Goal: Task Accomplishment & Management: Complete application form

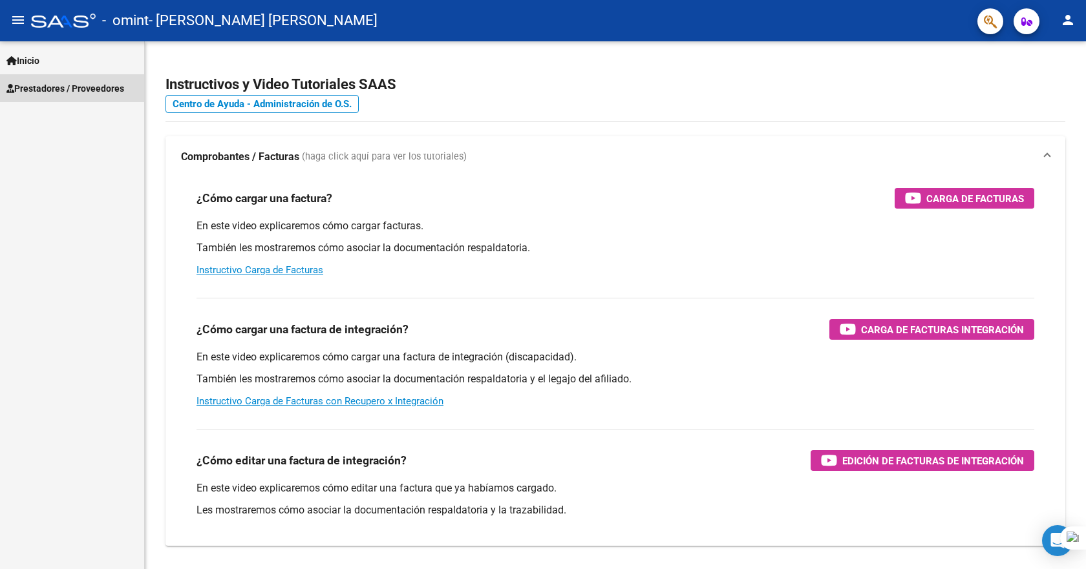
click at [96, 89] on span "Prestadores / Proveedores" at bounding box center [65, 88] width 118 height 14
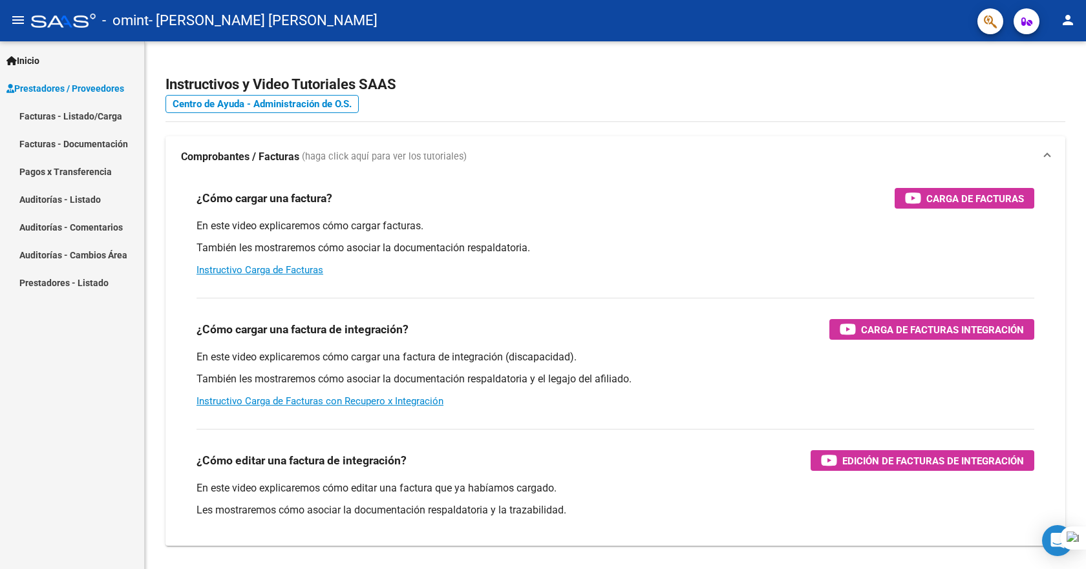
click at [89, 147] on link "Facturas - Documentación" at bounding box center [72, 144] width 144 height 28
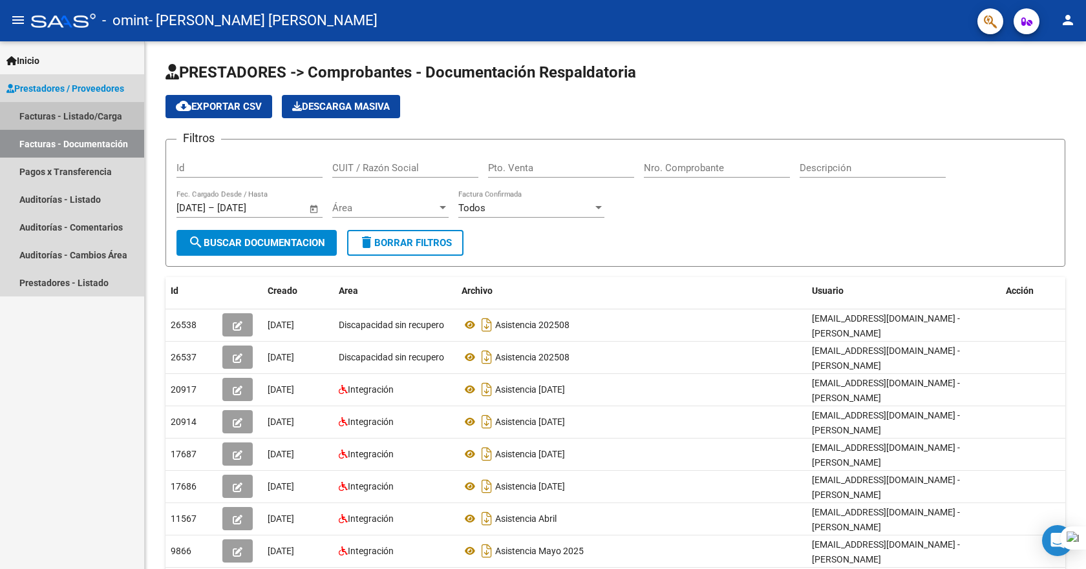
click at [95, 120] on link "Facturas - Listado/Carga" at bounding box center [72, 116] width 144 height 28
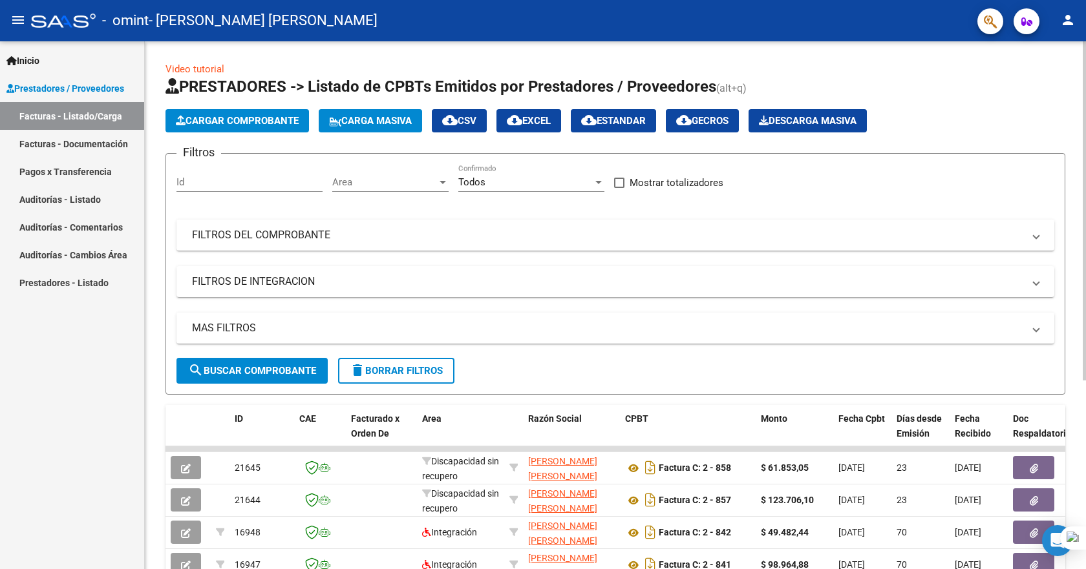
click at [236, 118] on span "Cargar Comprobante" at bounding box center [237, 121] width 123 height 12
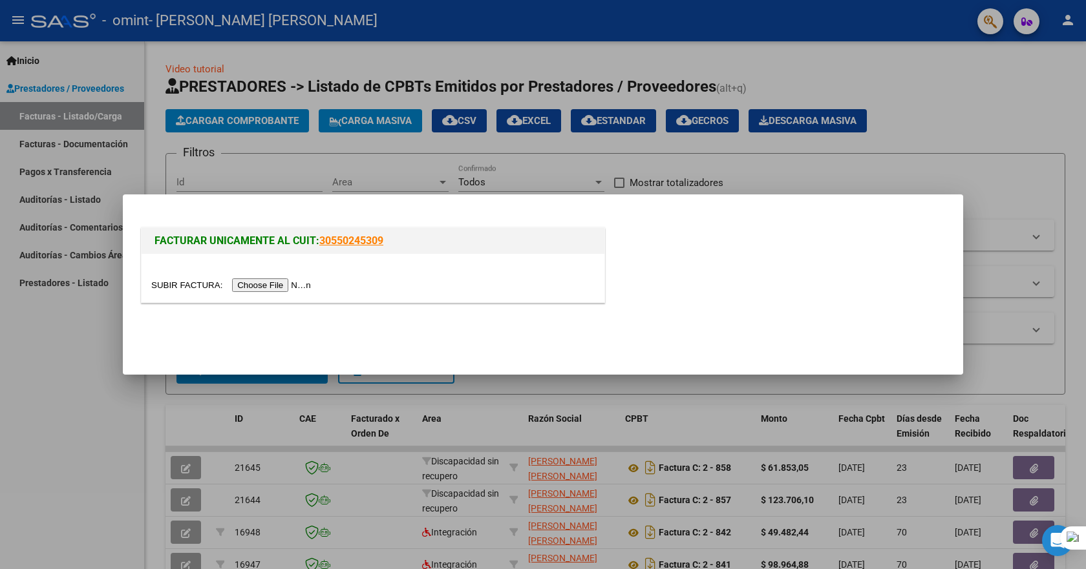
click at [295, 284] on input "file" at bounding box center [233, 286] width 164 height 14
click at [280, 284] on input "file" at bounding box center [233, 286] width 164 height 14
click at [178, 288] on input "file" at bounding box center [233, 286] width 164 height 14
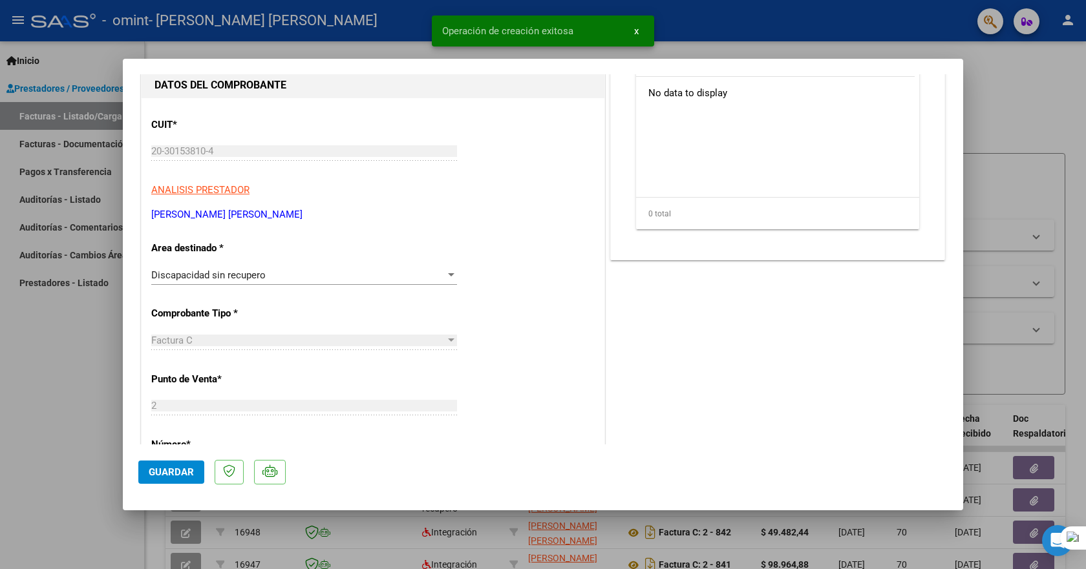
scroll to position [194, 0]
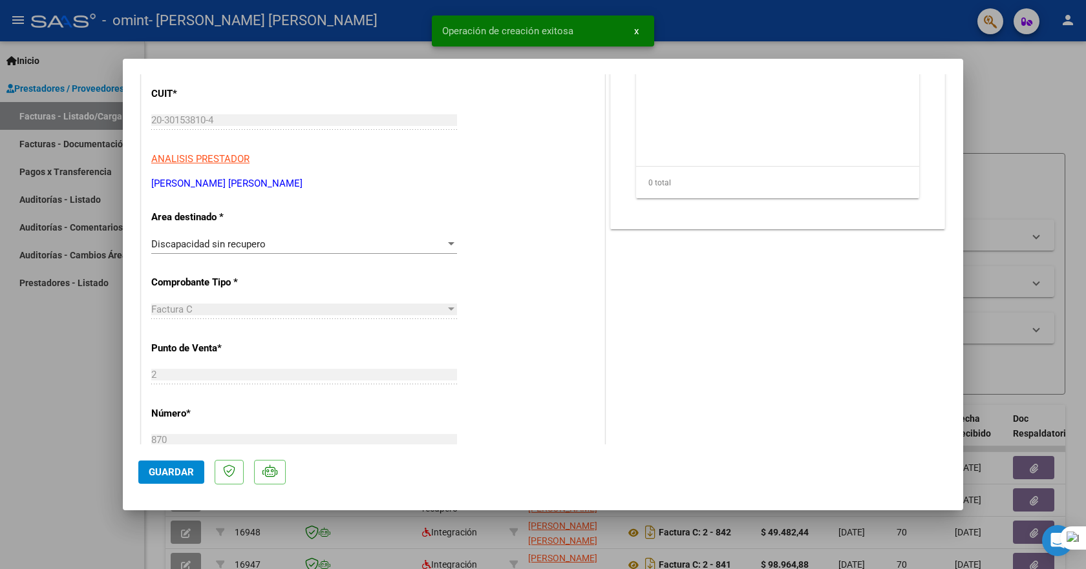
click at [445, 240] on div at bounding box center [451, 244] width 12 height 10
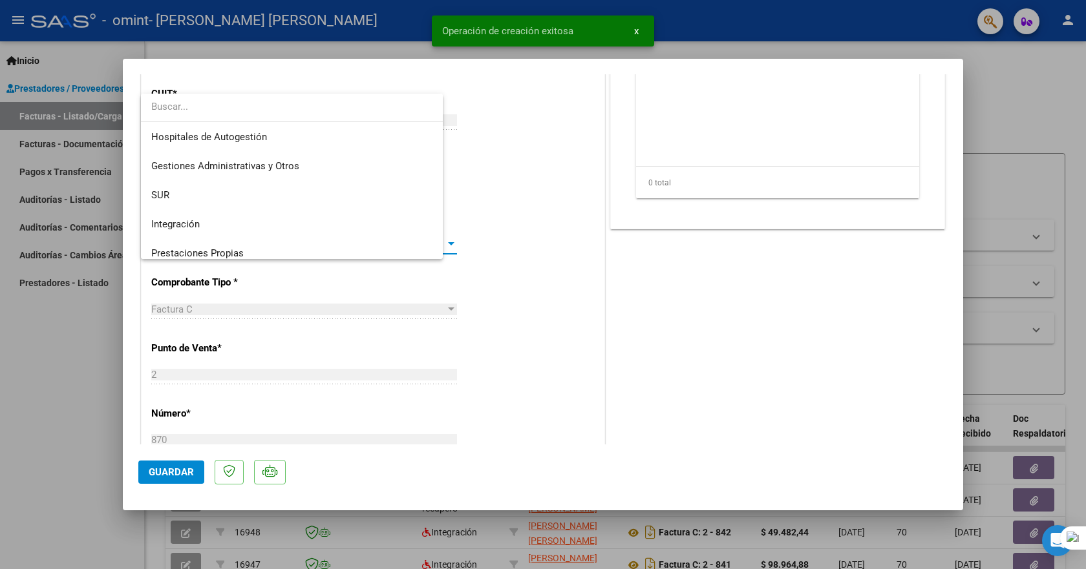
scroll to position [96, 0]
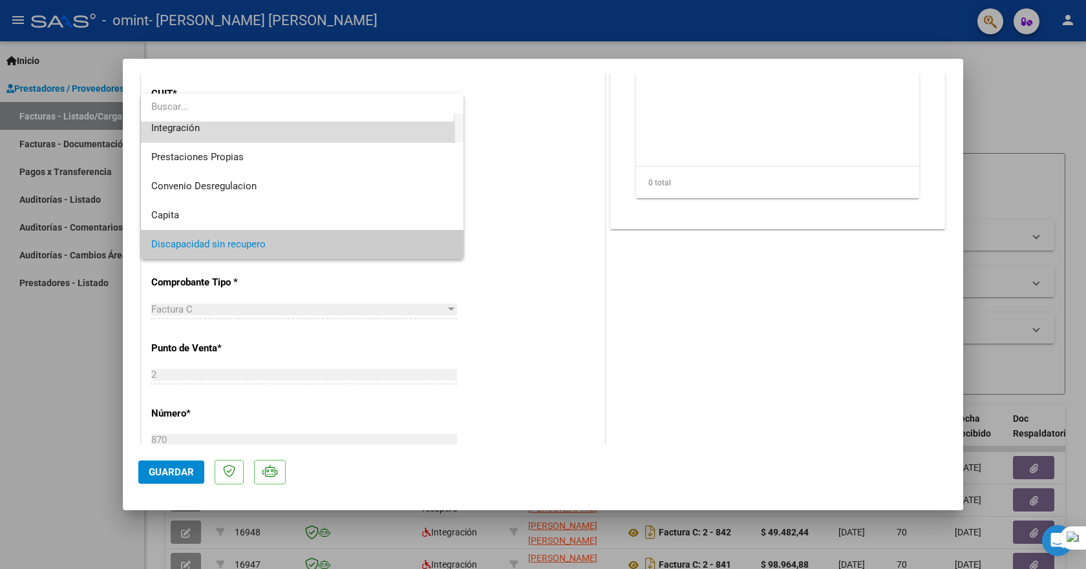
click at [224, 133] on span "Integración" at bounding box center [302, 128] width 302 height 29
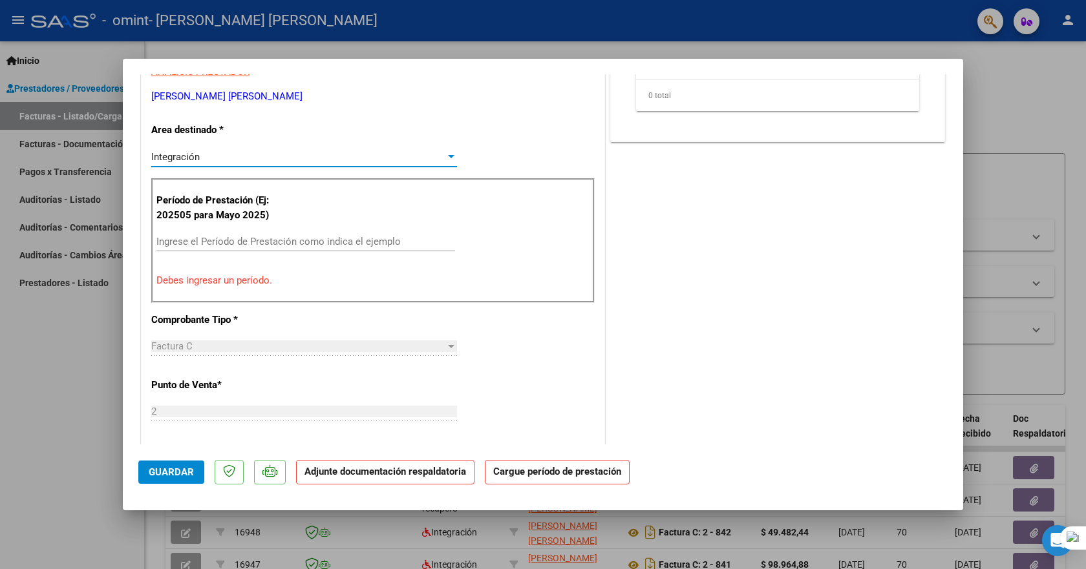
scroll to position [259, 0]
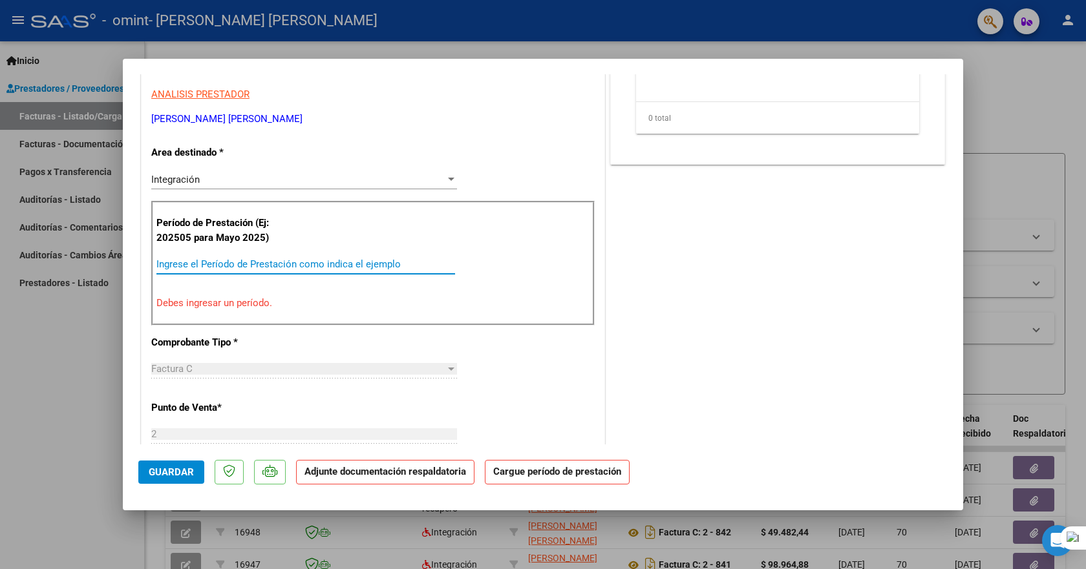
click at [217, 264] on input "Ingrese el Período de Prestación como indica el ejemplo" at bounding box center [305, 265] width 299 height 12
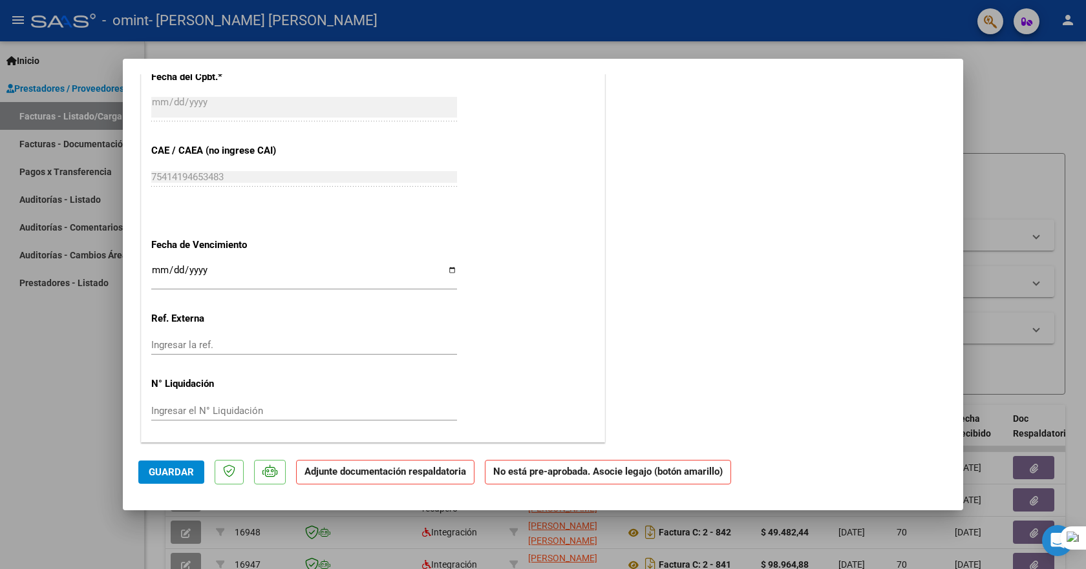
scroll to position [752, 0]
type input "202509"
click at [175, 467] on span "Guardar" at bounding box center [171, 473] width 45 height 12
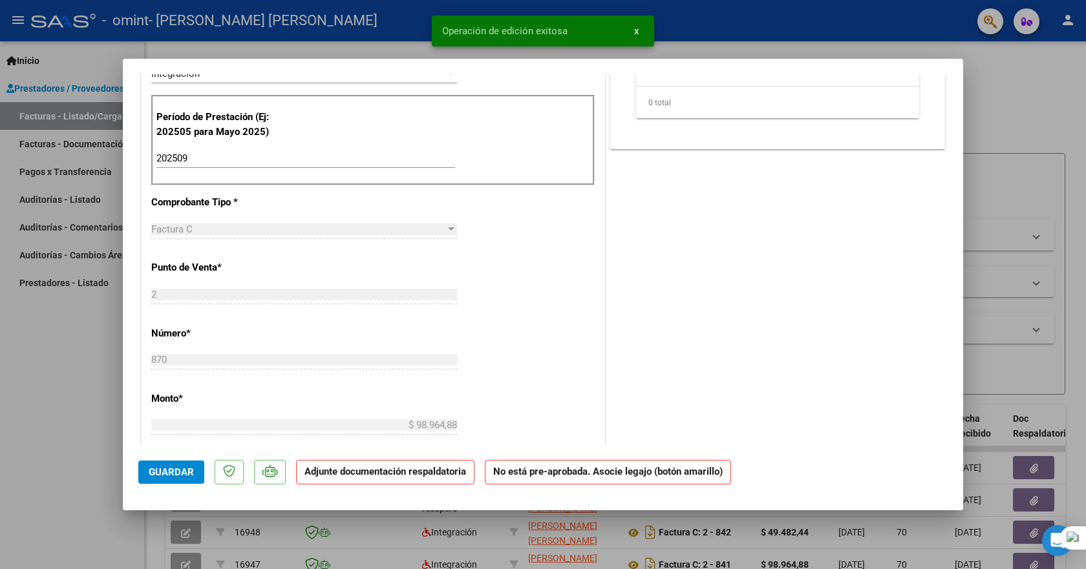
scroll to position [0, 0]
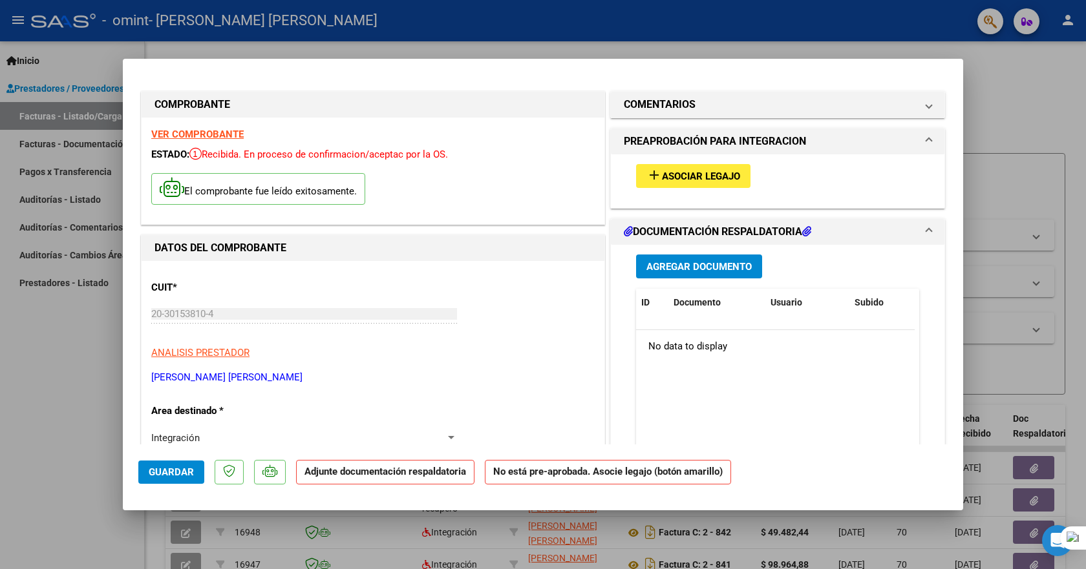
click at [676, 266] on span "Agregar Documento" at bounding box center [698, 267] width 105 height 12
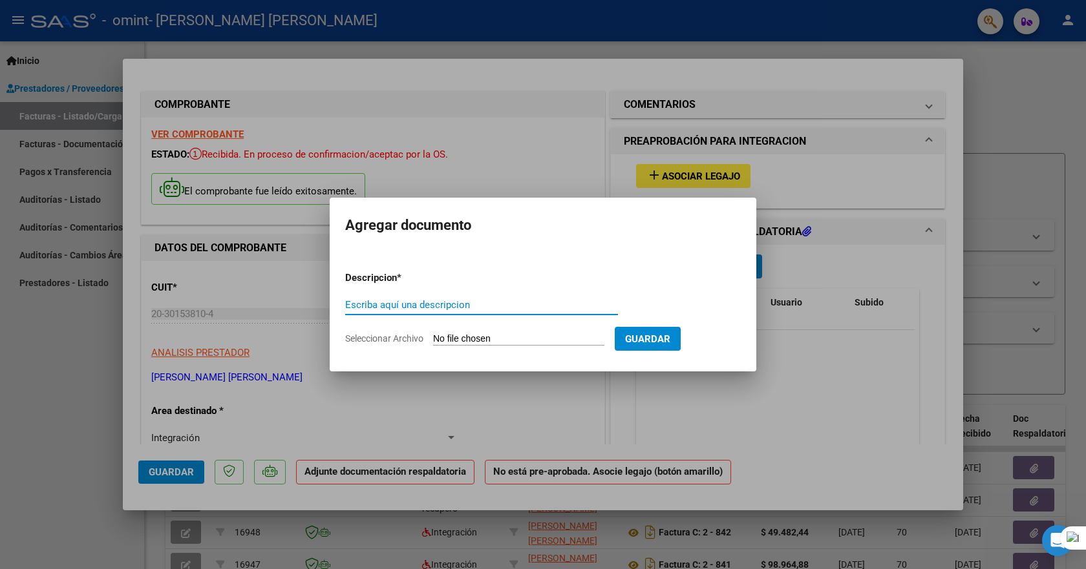
click at [404, 306] on input "Escriba aquí una descripcion" at bounding box center [481, 305] width 273 height 12
click at [391, 335] on span "Seleccionar Archivo" at bounding box center [384, 339] width 78 height 10
click at [433, 335] on input "Seleccionar Archivo" at bounding box center [518, 340] width 171 height 12
type input "C:\fakepath\Asistencia [PERSON_NAME] [DATE].pdf"
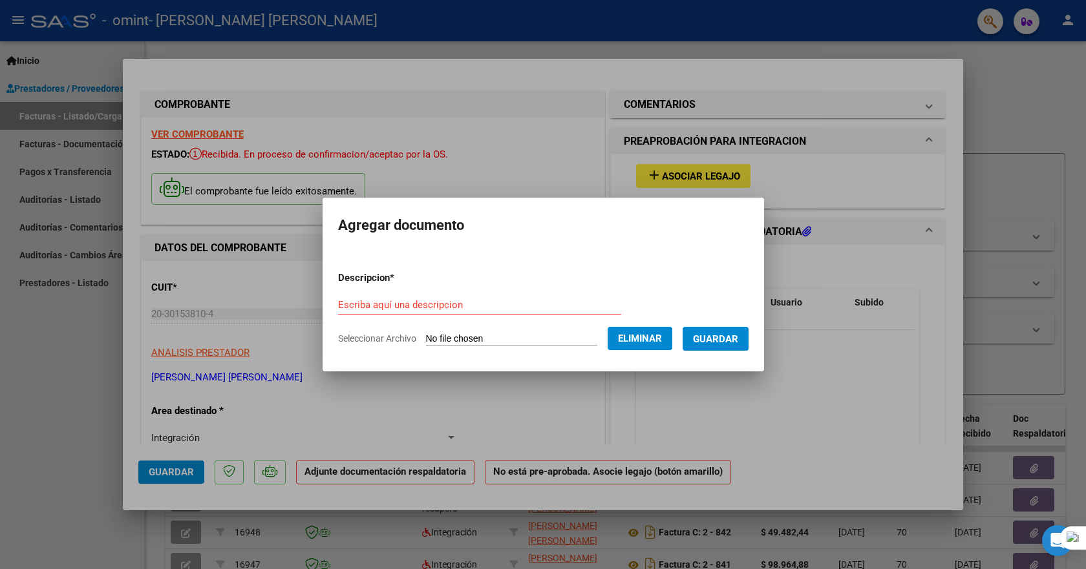
click at [350, 301] on input "Escriba aquí una descripcion" at bounding box center [479, 305] width 283 height 12
type input "Asist. [DATE]"
click at [730, 337] on span "Guardar" at bounding box center [715, 340] width 45 height 12
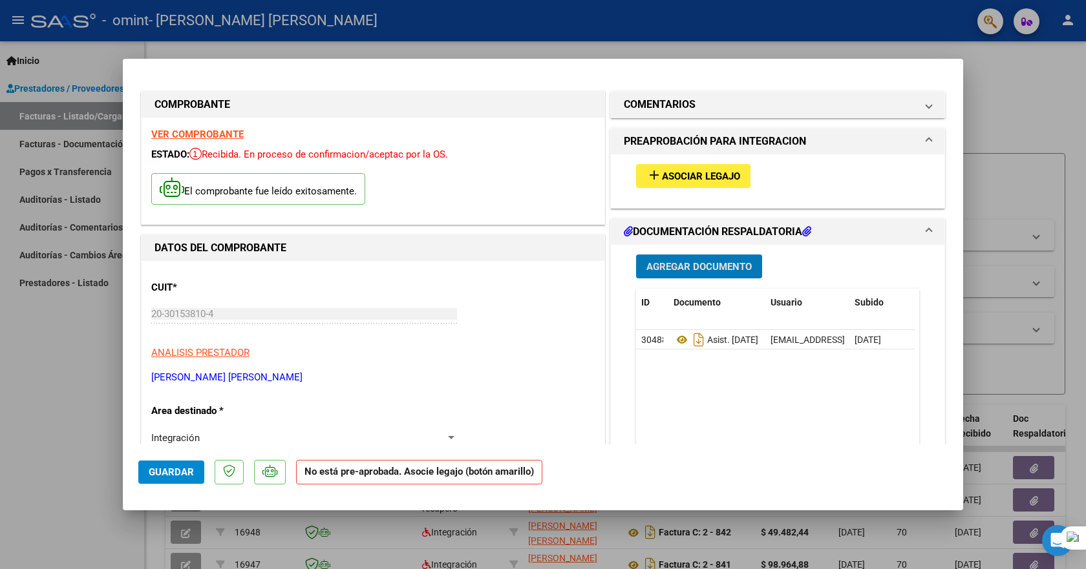
click at [189, 471] on span "Guardar" at bounding box center [171, 473] width 45 height 12
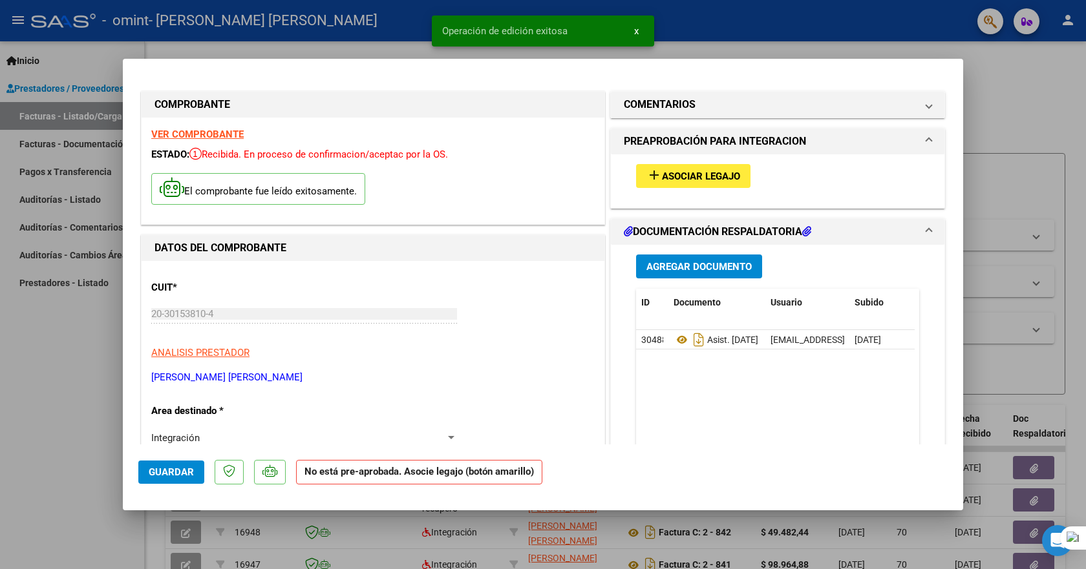
click at [80, 426] on div at bounding box center [543, 284] width 1086 height 569
type input "$ 0,00"
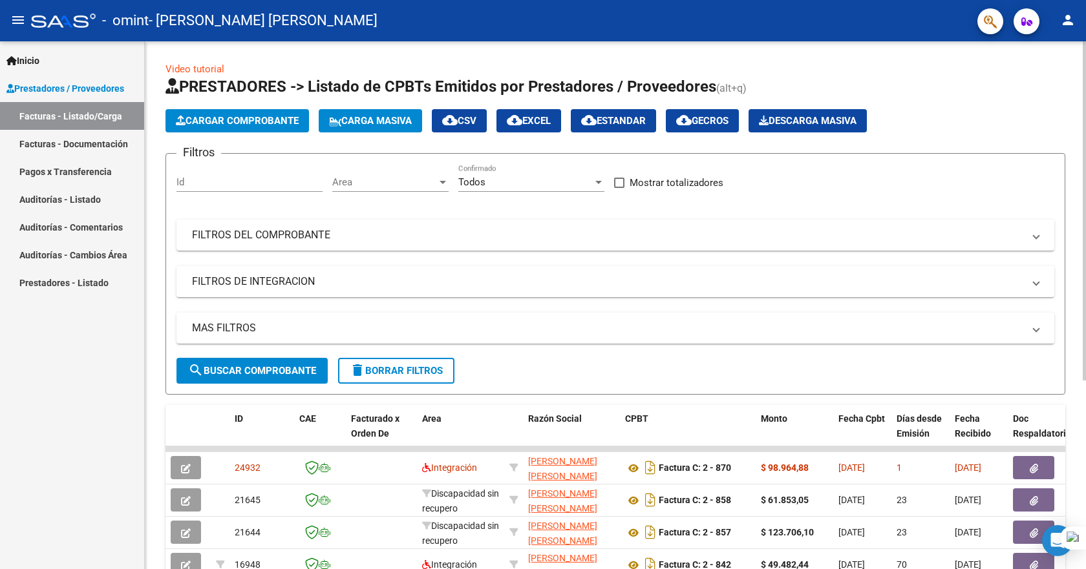
click at [231, 120] on span "Cargar Comprobante" at bounding box center [237, 121] width 123 height 12
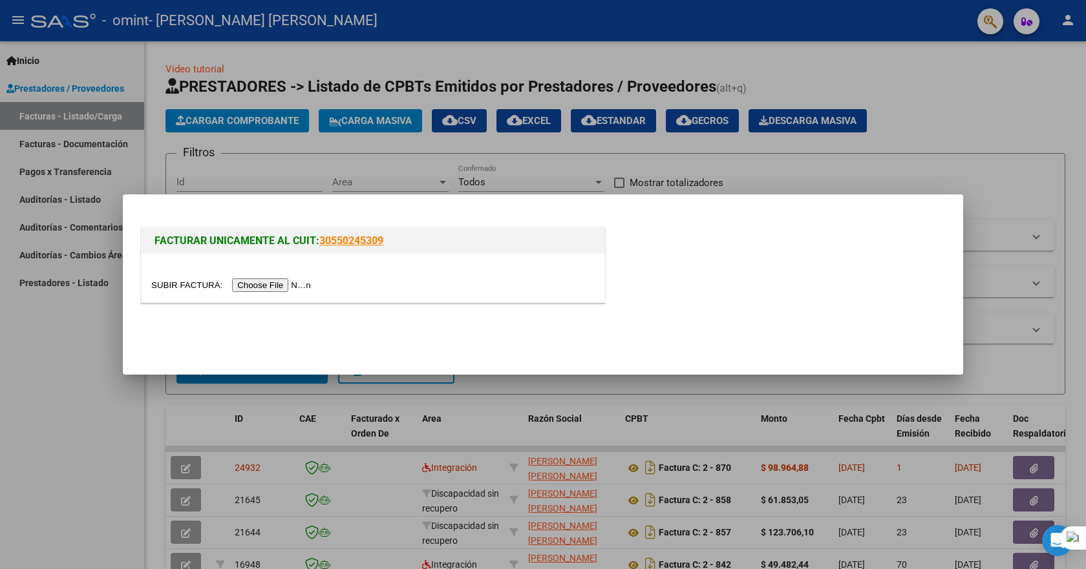
click at [196, 284] on input "file" at bounding box center [233, 286] width 164 height 14
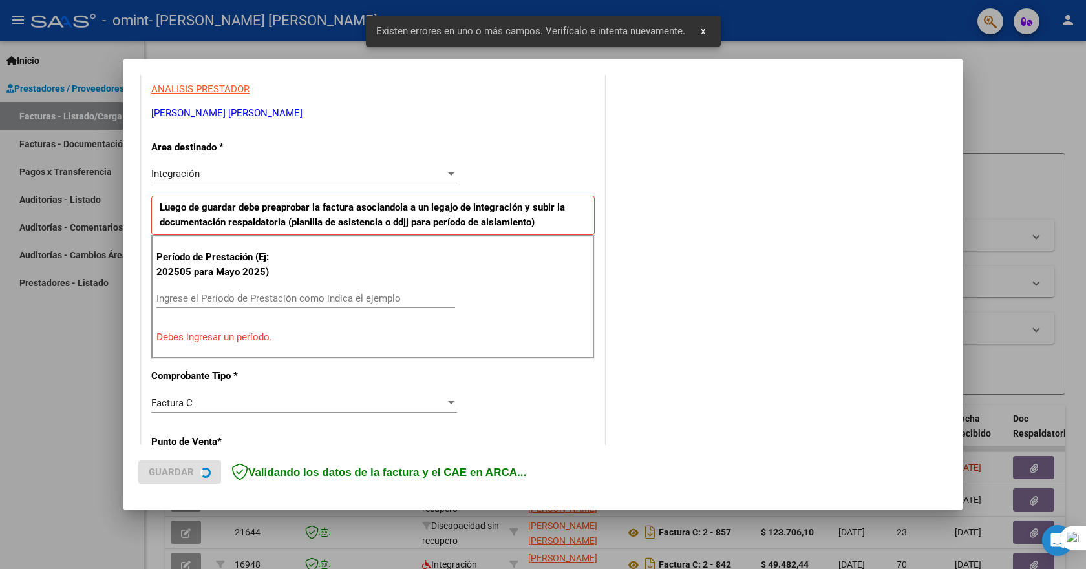
scroll to position [241, 0]
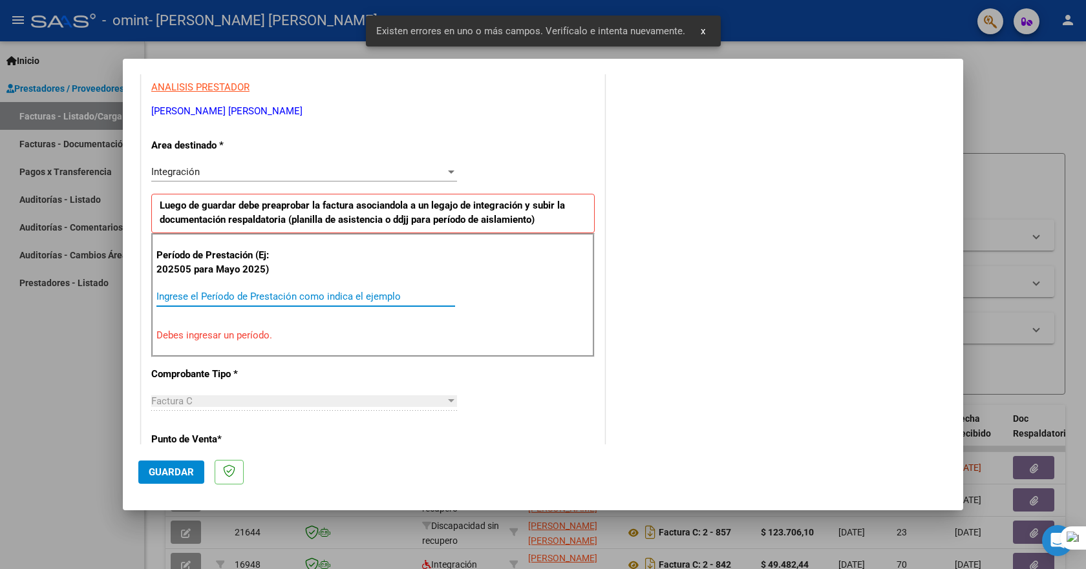
click at [322, 296] on input "Ingrese el Período de Prestación como indica el ejemplo" at bounding box center [305, 297] width 299 height 12
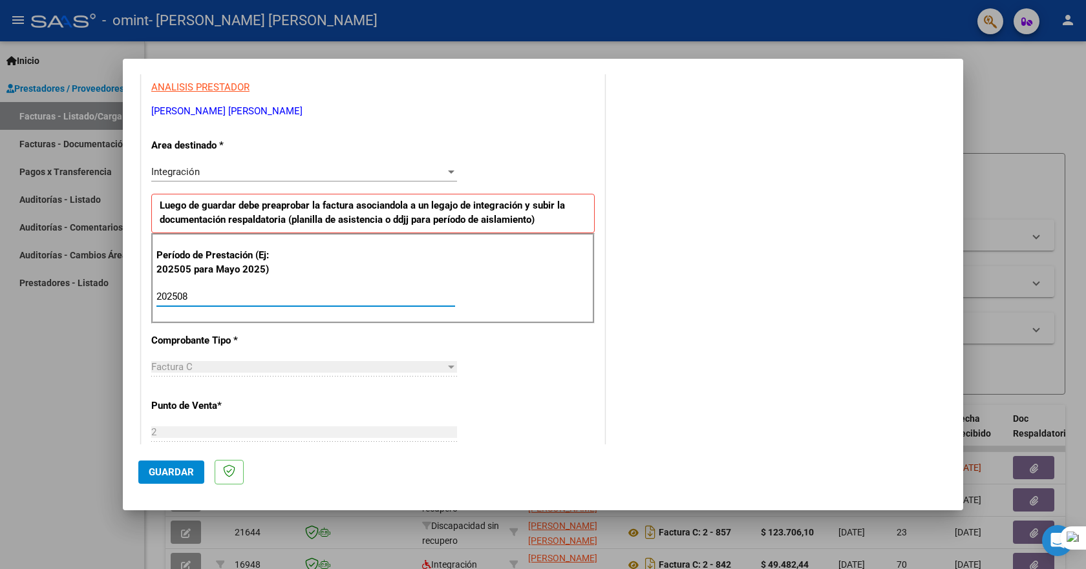
type input "202508"
click at [633, 312] on div "COMENTARIOS Comentarios del Prestador / Gerenciador:" at bounding box center [778, 408] width 340 height 1123
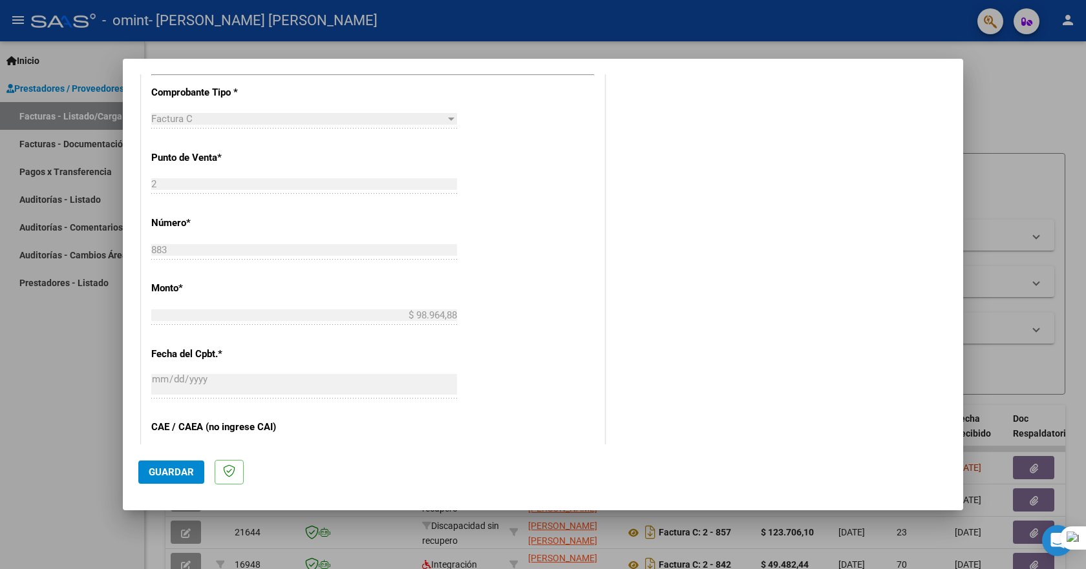
scroll to position [509, 0]
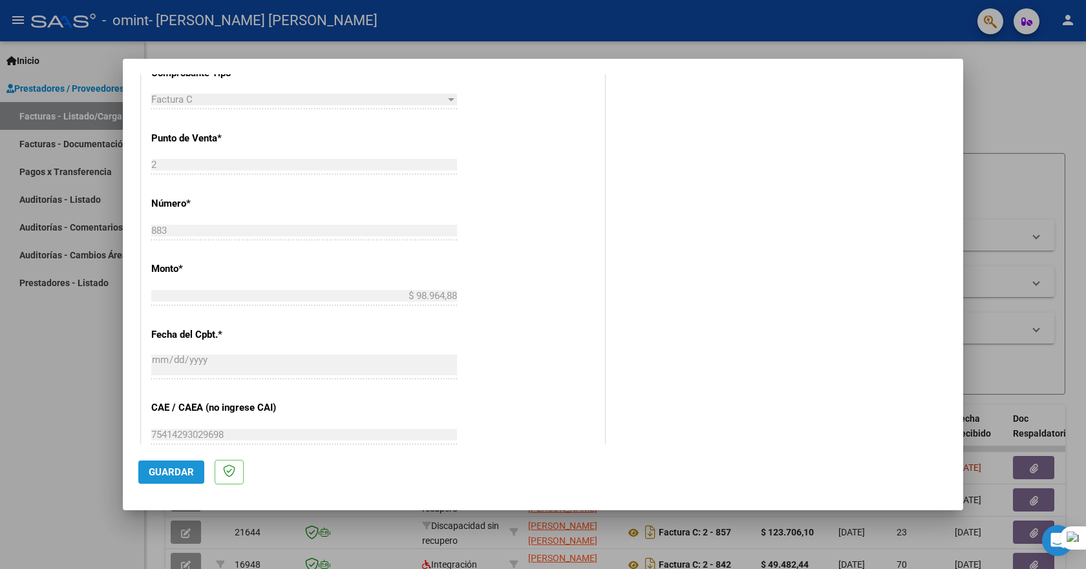
click at [174, 469] on span "Guardar" at bounding box center [171, 473] width 45 height 12
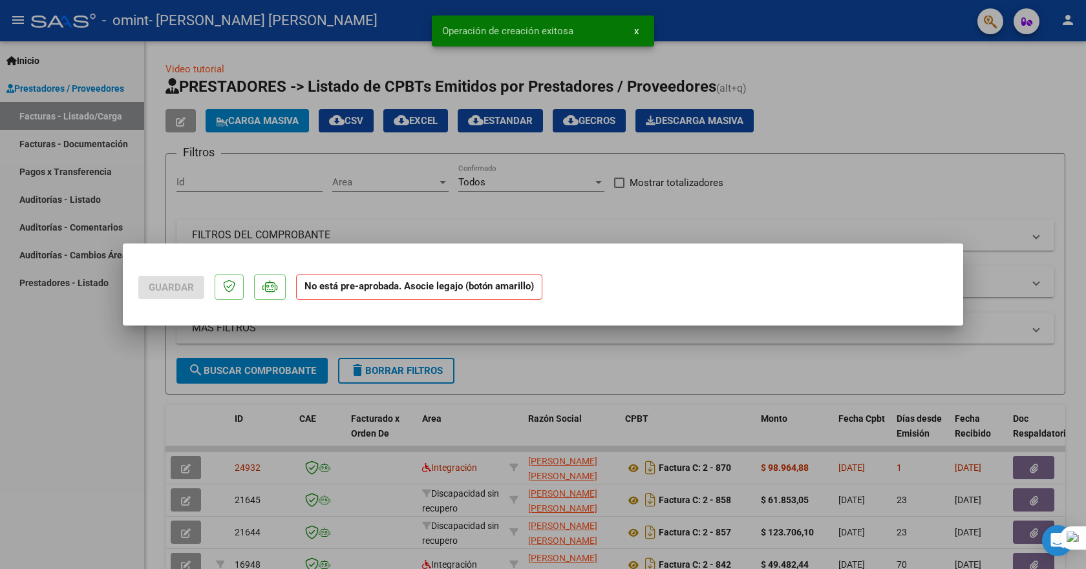
scroll to position [0, 0]
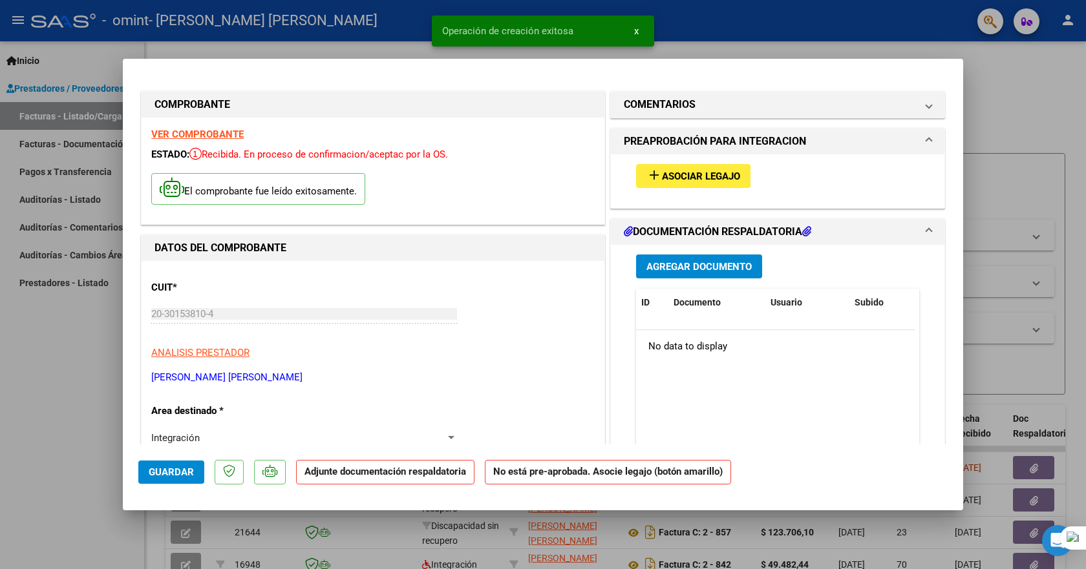
click at [712, 269] on span "Agregar Documento" at bounding box center [698, 267] width 105 height 12
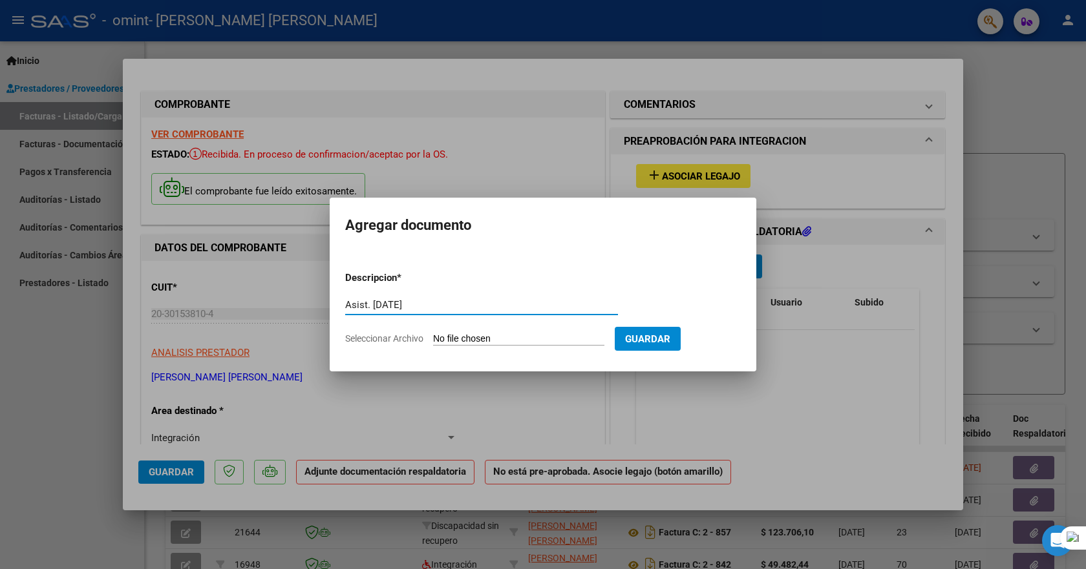
type input "Asist. [DATE]"
click at [405, 337] on span "Seleccionar Archivo" at bounding box center [384, 339] width 78 height 10
click at [433, 337] on input "Seleccionar Archivo" at bounding box center [518, 340] width 171 height 12
type input "C:\fakepath\Asistencia [PERSON_NAME] [DATE].pdf"
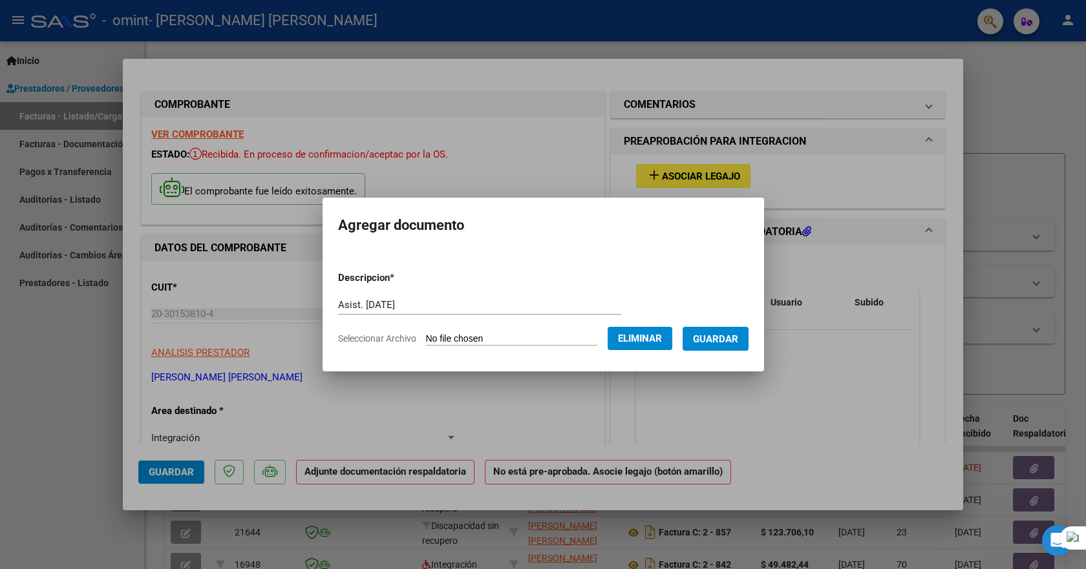
click at [723, 339] on span "Guardar" at bounding box center [715, 340] width 45 height 12
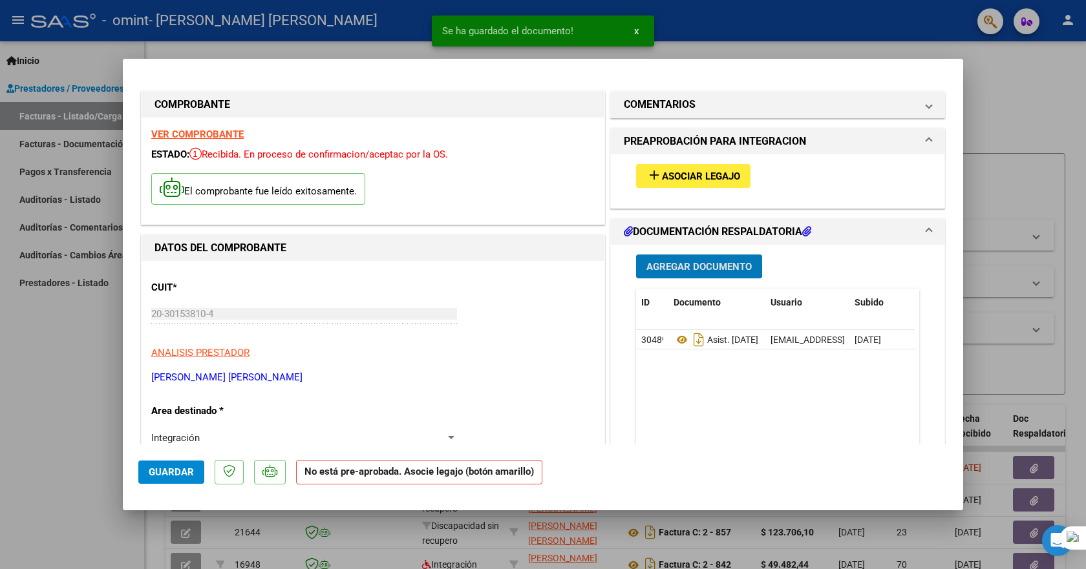
click at [183, 469] on span "Guardar" at bounding box center [171, 473] width 45 height 12
click at [56, 473] on div at bounding box center [543, 284] width 1086 height 569
type input "$ 0,00"
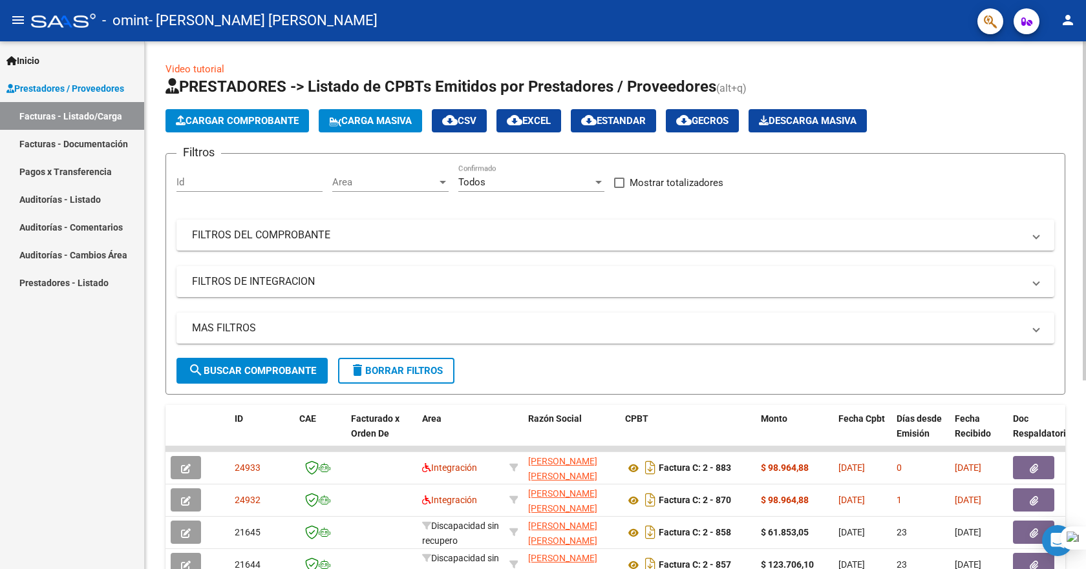
click at [253, 118] on span "Cargar Comprobante" at bounding box center [237, 121] width 123 height 12
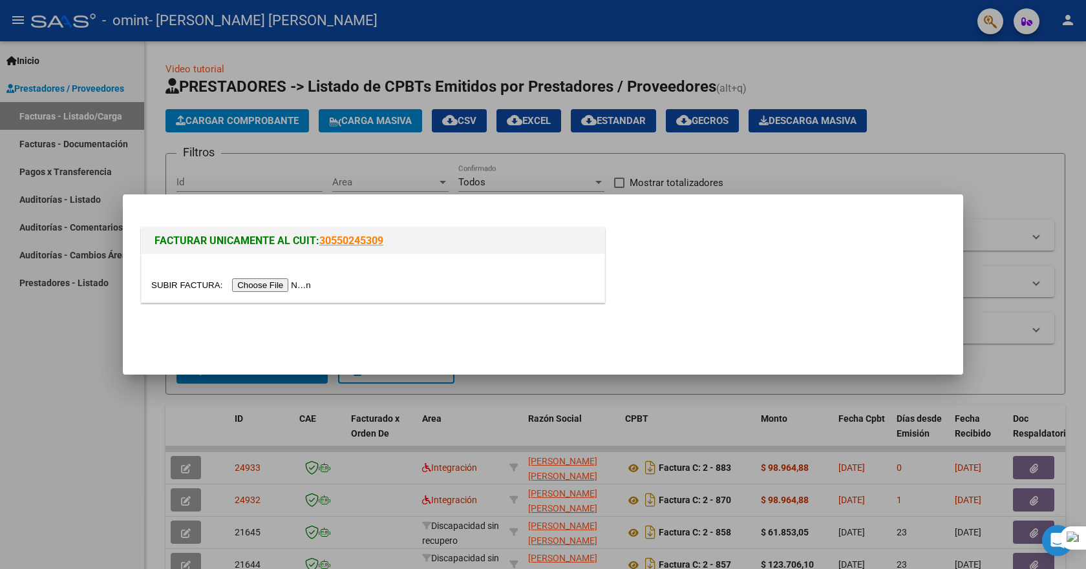
click at [220, 286] on input "file" at bounding box center [233, 286] width 164 height 14
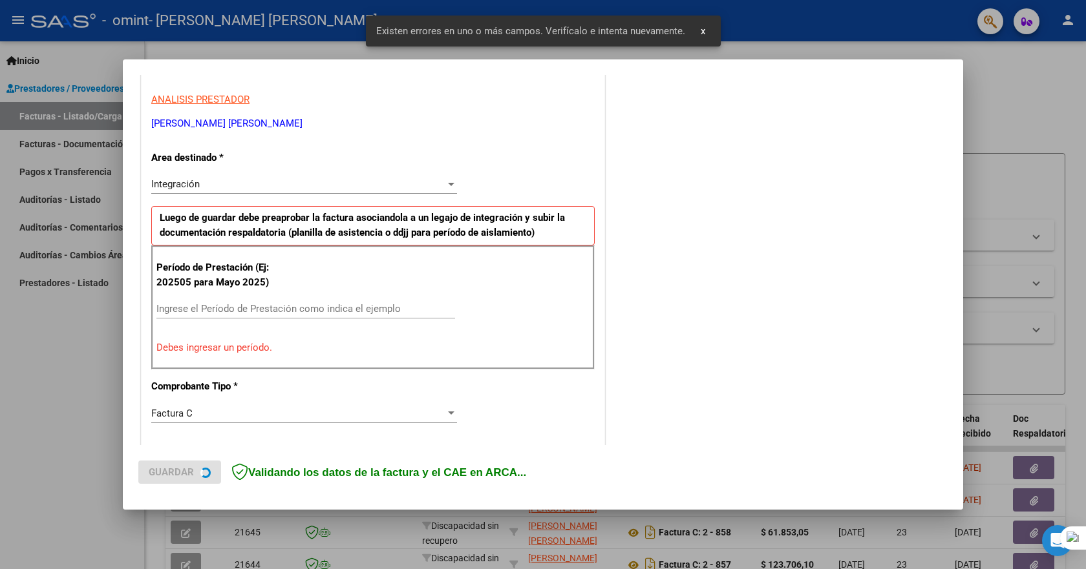
scroll to position [241, 0]
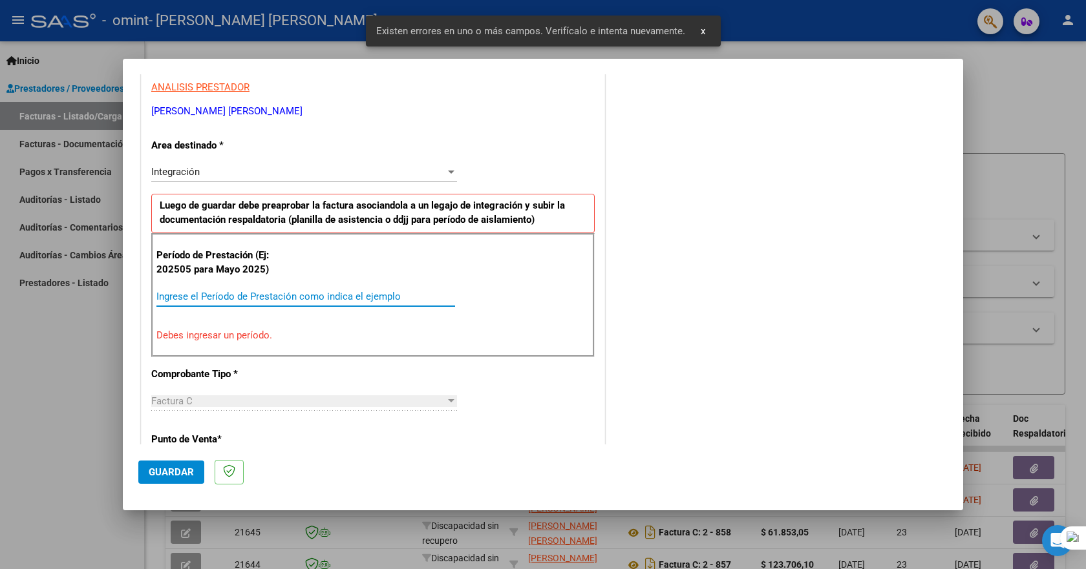
click at [220, 297] on input "Ingrese el Período de Prestación como indica el ejemplo" at bounding box center [305, 297] width 299 height 12
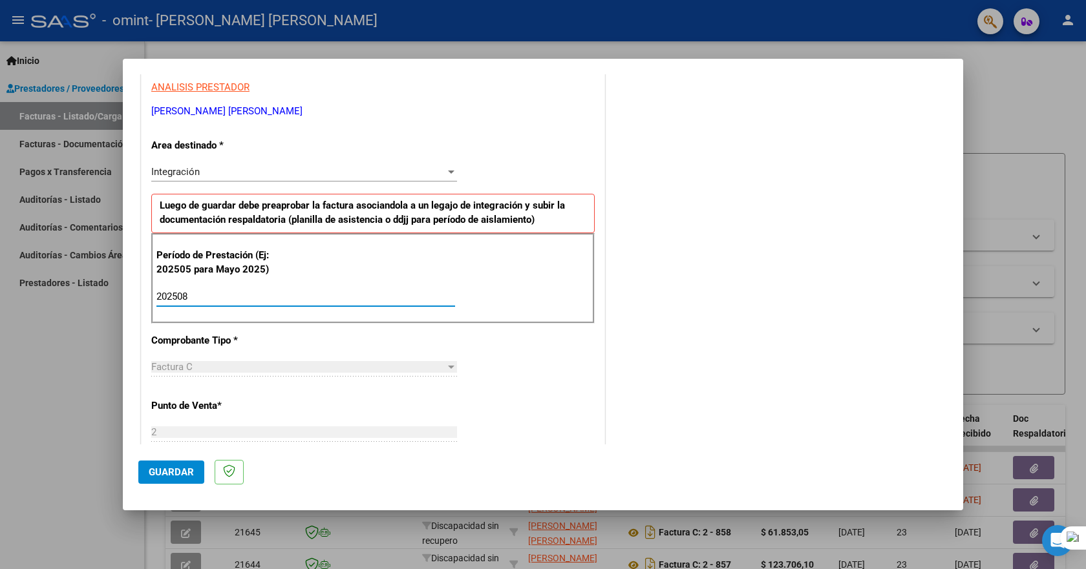
type input "202508"
click at [657, 399] on div "COMENTARIOS Comentarios del Prestador / Gerenciador:" at bounding box center [778, 408] width 340 height 1123
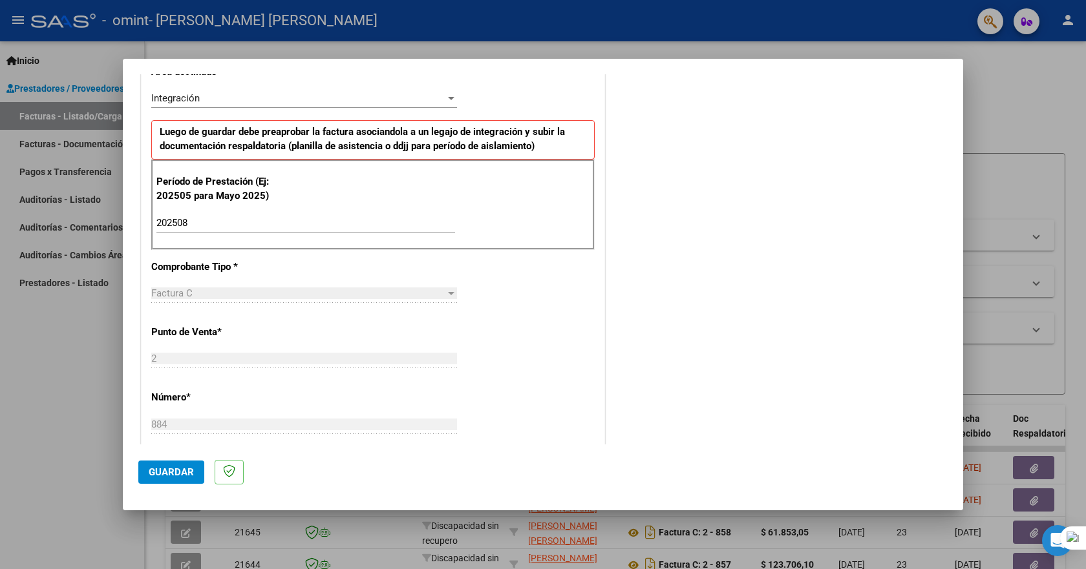
scroll to position [0, 0]
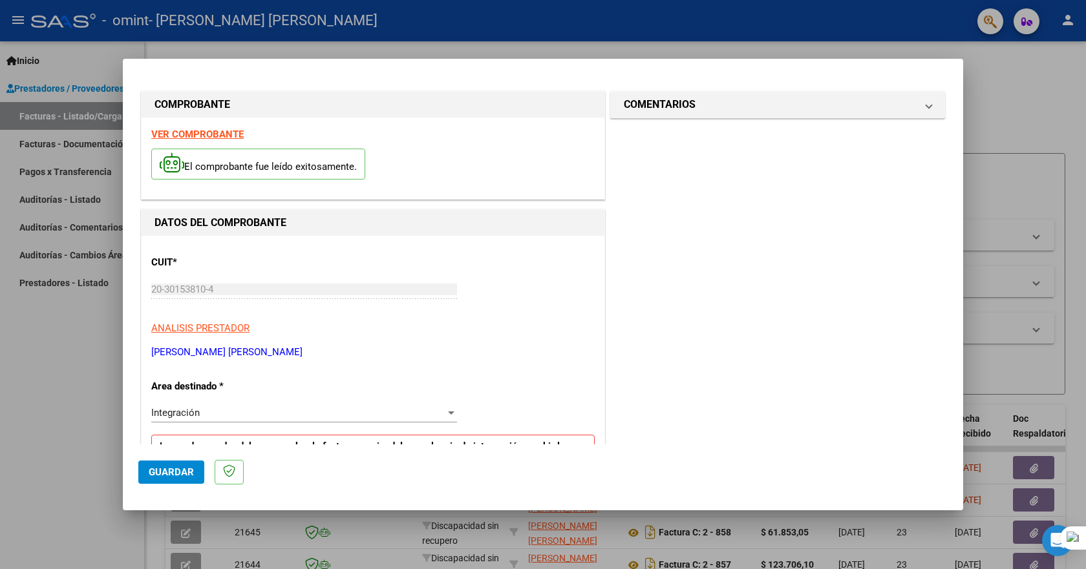
click at [154, 473] on span "Guardar" at bounding box center [171, 473] width 45 height 12
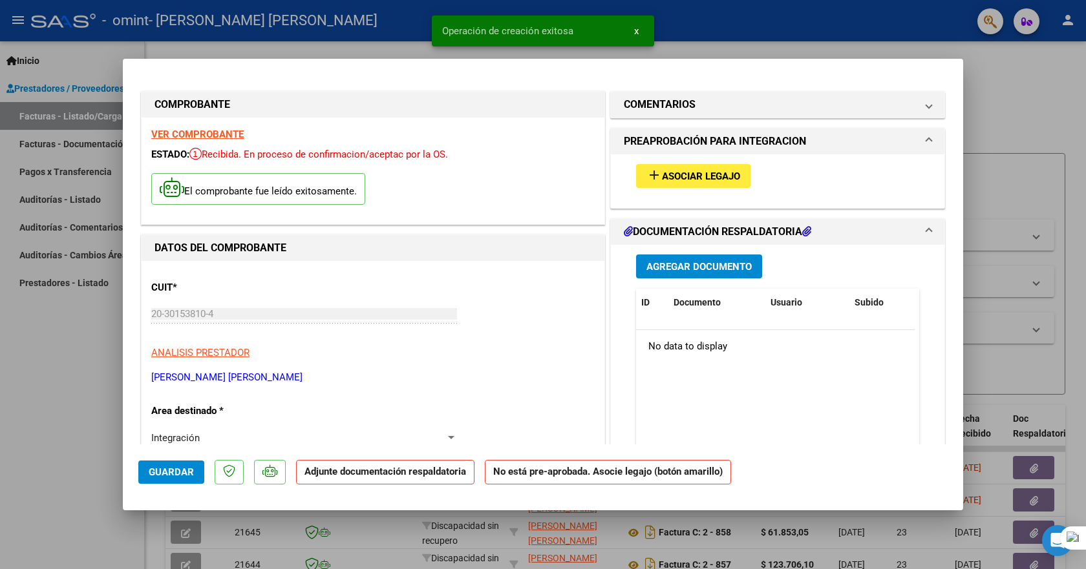
click at [691, 267] on span "Agregar Documento" at bounding box center [698, 267] width 105 height 12
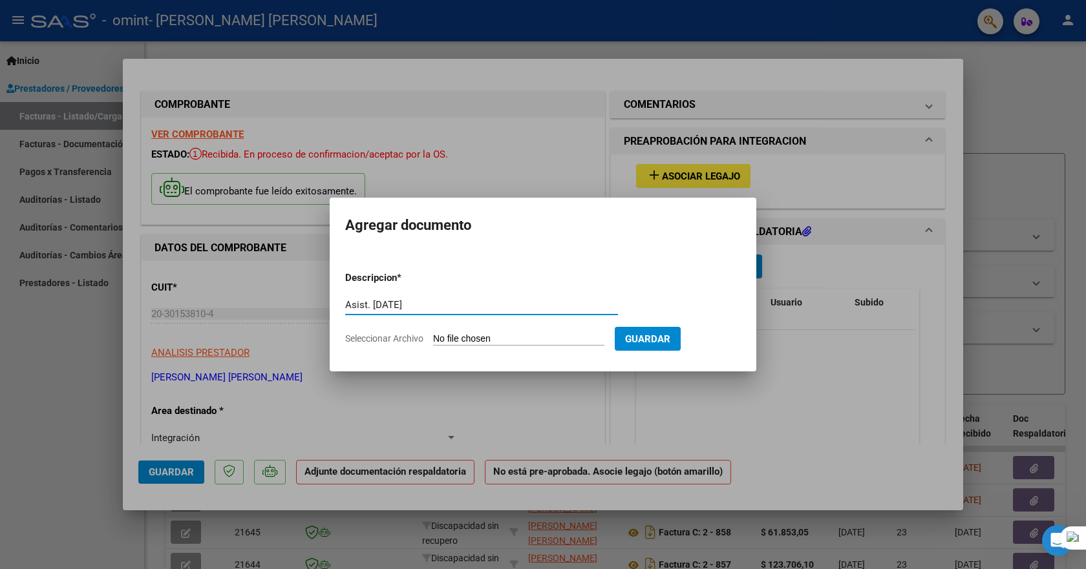
type input "Asist. [DATE]"
click at [400, 342] on span "Seleccionar Archivo" at bounding box center [384, 339] width 78 height 10
click at [433, 342] on input "Seleccionar Archivo" at bounding box center [518, 340] width 171 height 12
type input "C:\fakepath\Asistencia [PERSON_NAME] [DATE].pdf"
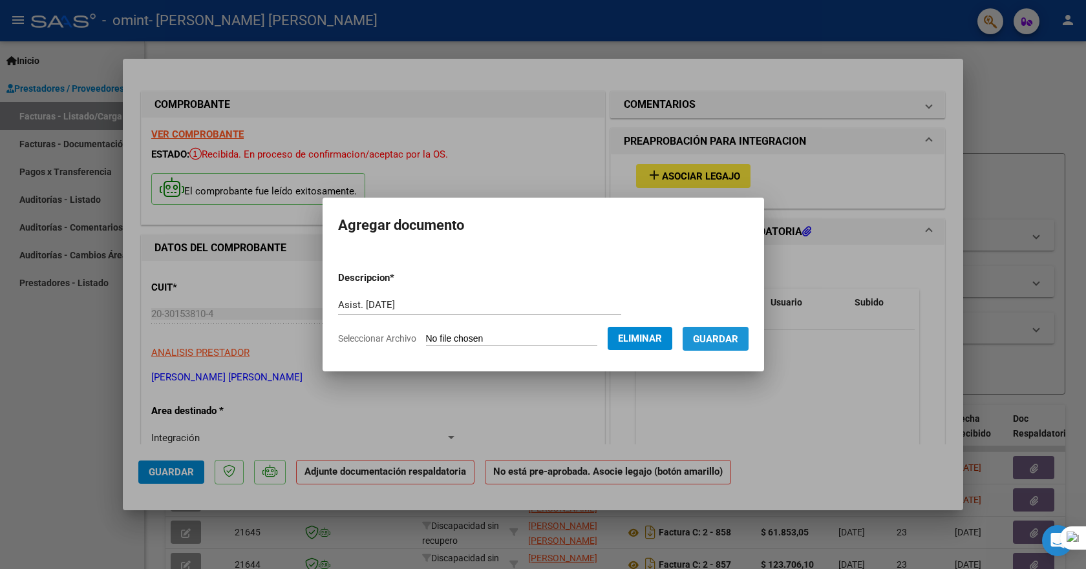
click at [738, 343] on span "Guardar" at bounding box center [715, 340] width 45 height 12
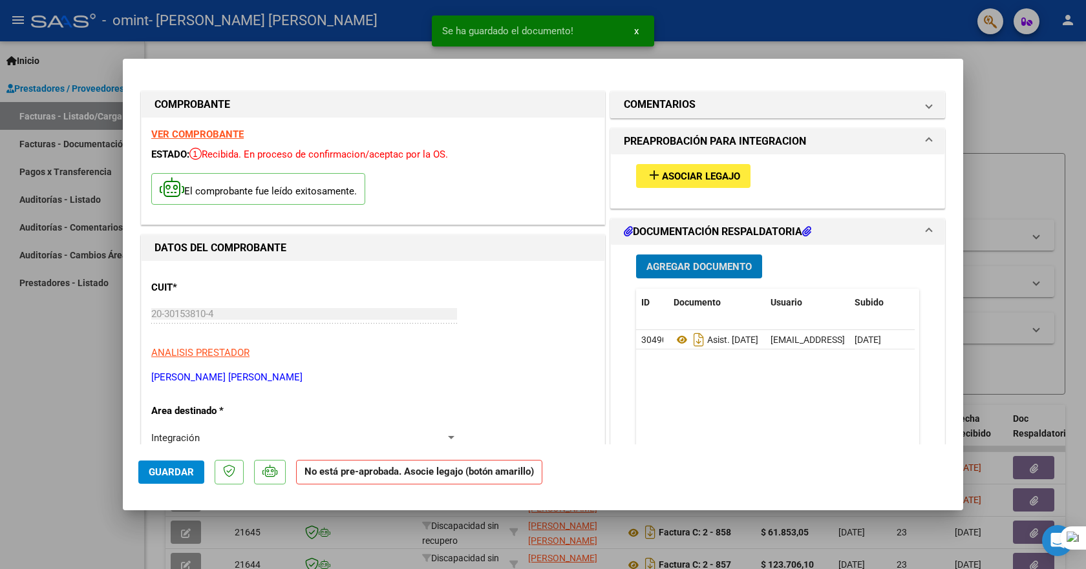
click at [171, 467] on span "Guardar" at bounding box center [171, 473] width 45 height 12
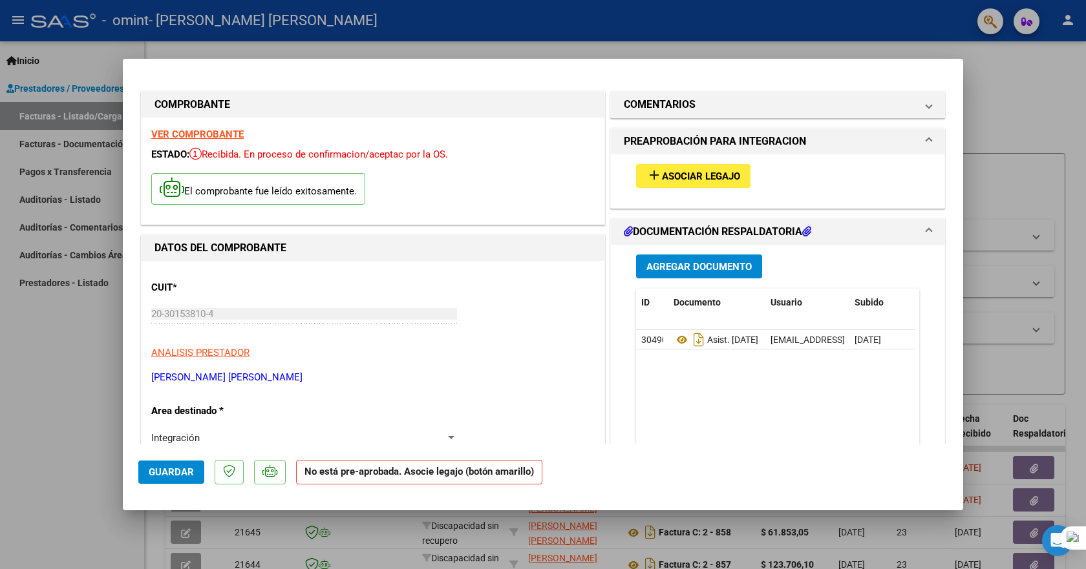
click at [1011, 112] on div at bounding box center [543, 284] width 1086 height 569
type input "$ 0,00"
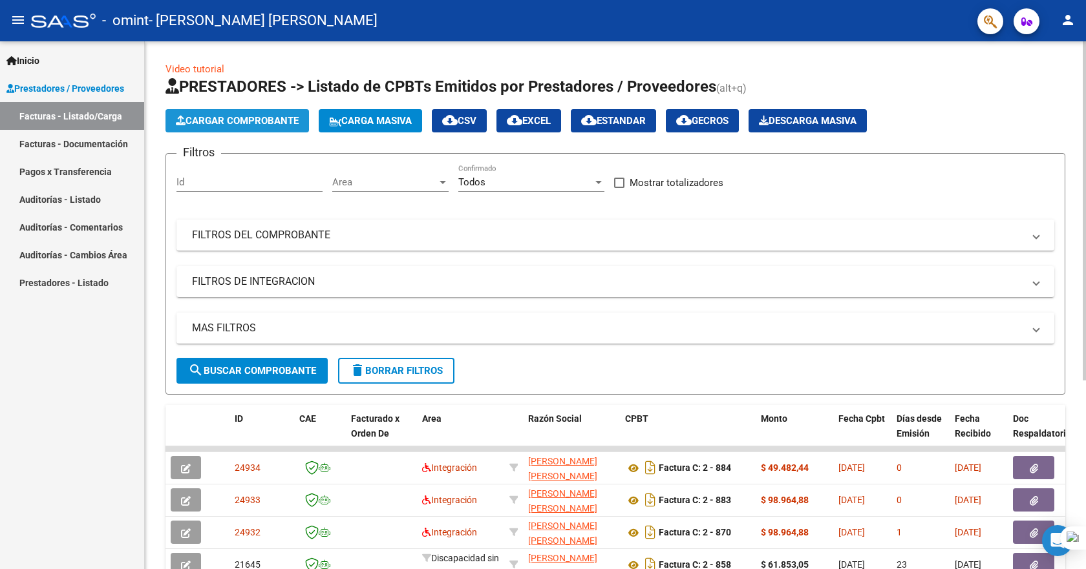
click at [255, 121] on span "Cargar Comprobante" at bounding box center [237, 121] width 123 height 12
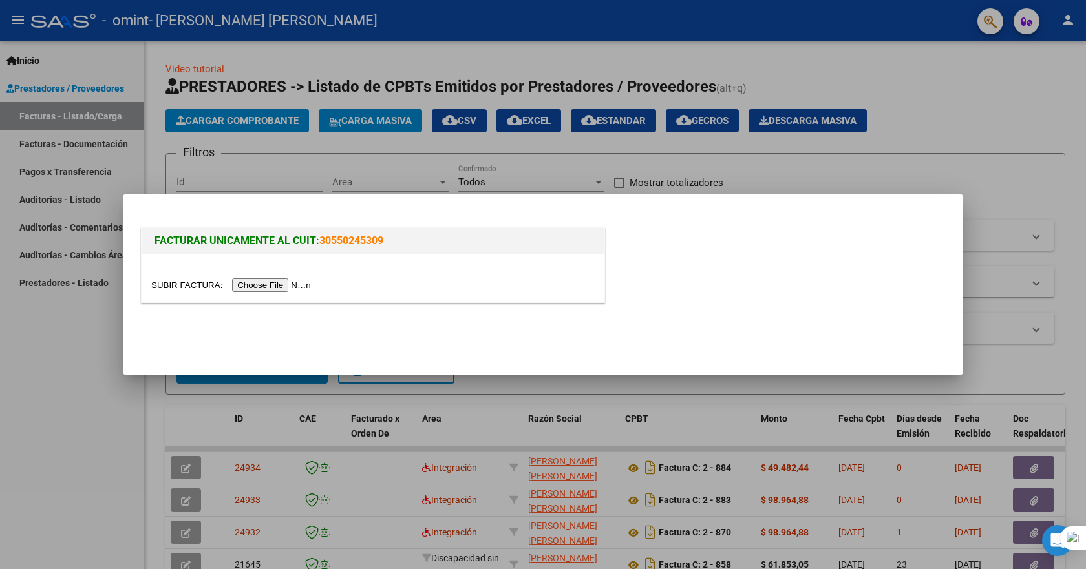
click at [190, 284] on input "file" at bounding box center [233, 286] width 164 height 14
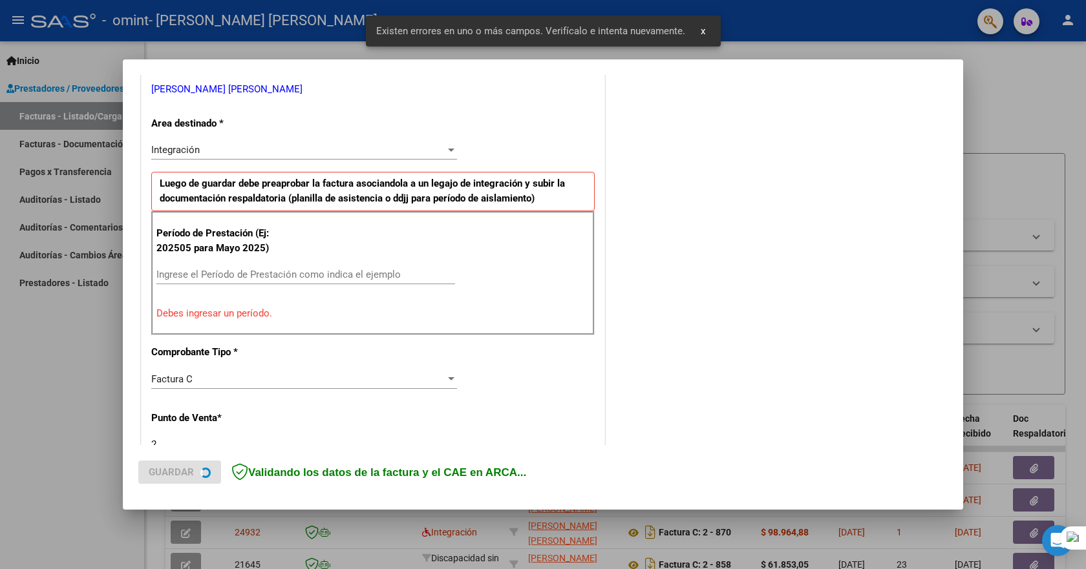
scroll to position [265, 0]
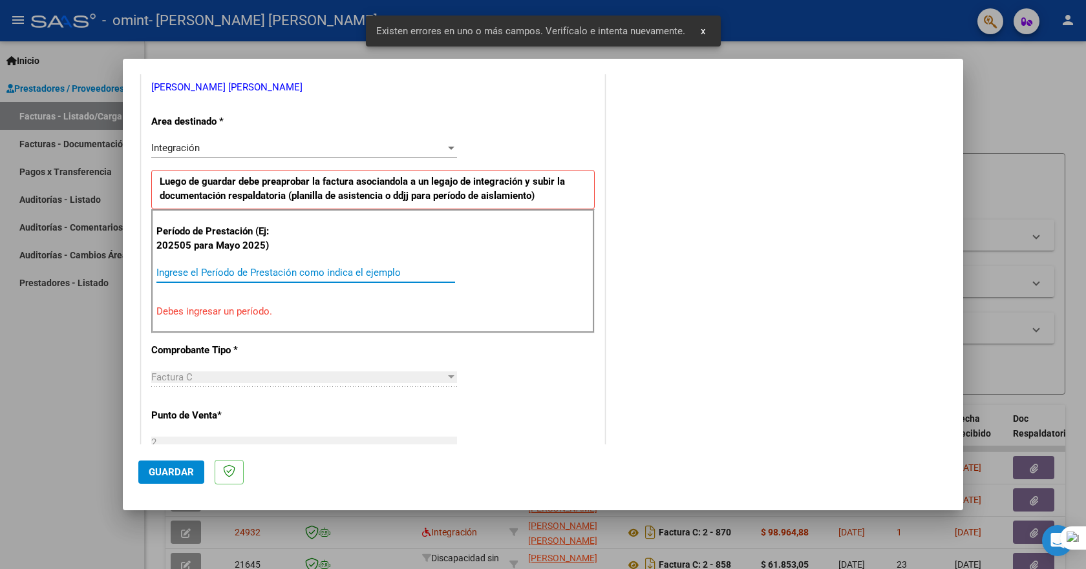
click at [243, 271] on input "Ingrese el Período de Prestación como indica el ejemplo" at bounding box center [305, 273] width 299 height 12
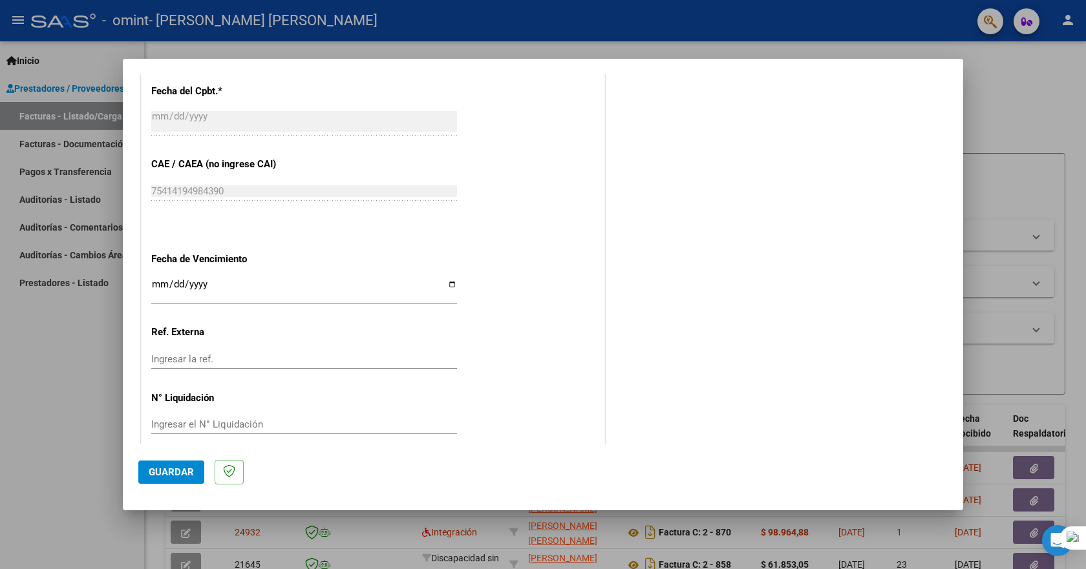
scroll to position [767, 0]
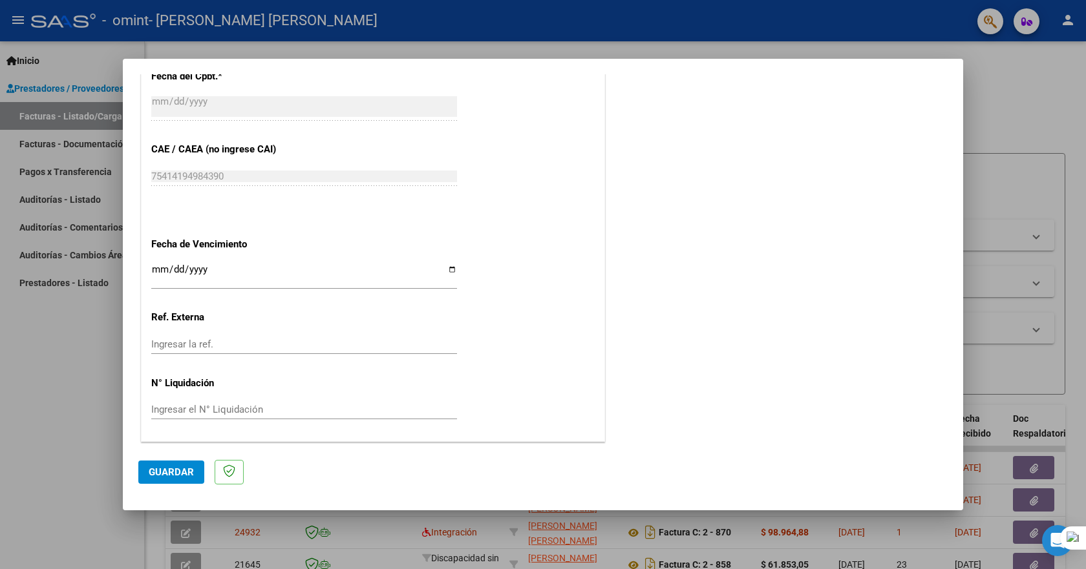
type input "202509"
click at [184, 472] on span "Guardar" at bounding box center [171, 473] width 45 height 12
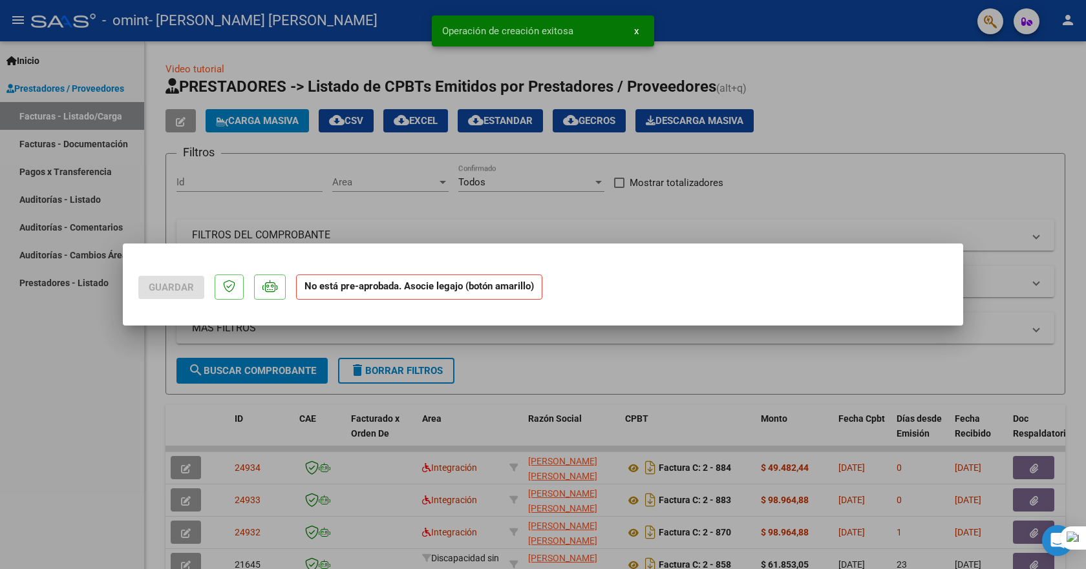
scroll to position [0, 0]
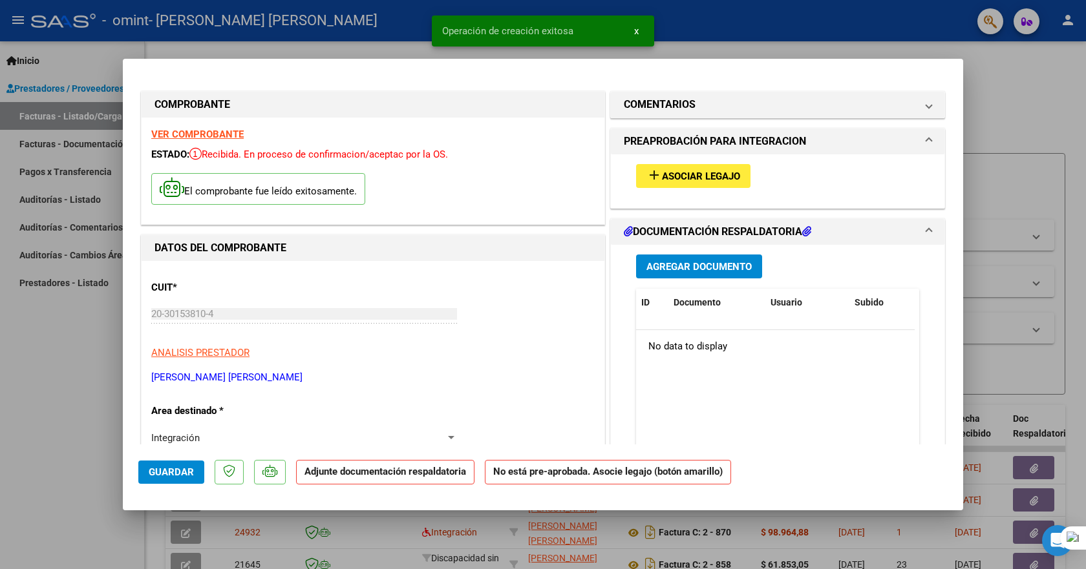
click at [694, 267] on span "Agregar Documento" at bounding box center [698, 267] width 105 height 12
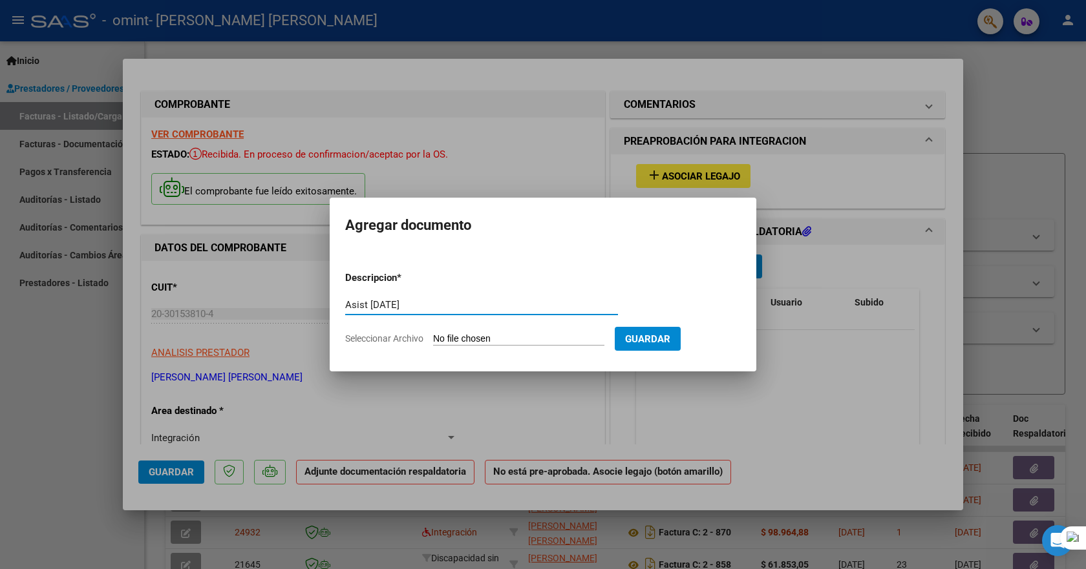
type input "Asist [DATE]"
click at [390, 335] on span "Seleccionar Archivo" at bounding box center [384, 339] width 78 height 10
click at [433, 335] on input "Seleccionar Archivo" at bounding box center [518, 340] width 171 height 12
type input "C:\fakepath\Asistencia [PERSON_NAME] [DATE].pdf"
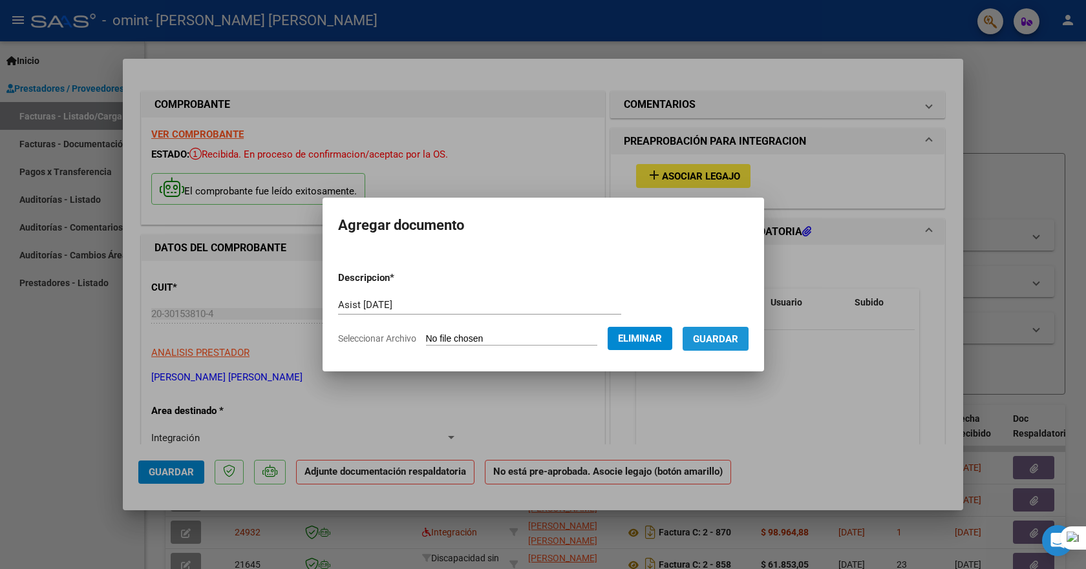
click at [738, 334] on span "Guardar" at bounding box center [715, 340] width 45 height 12
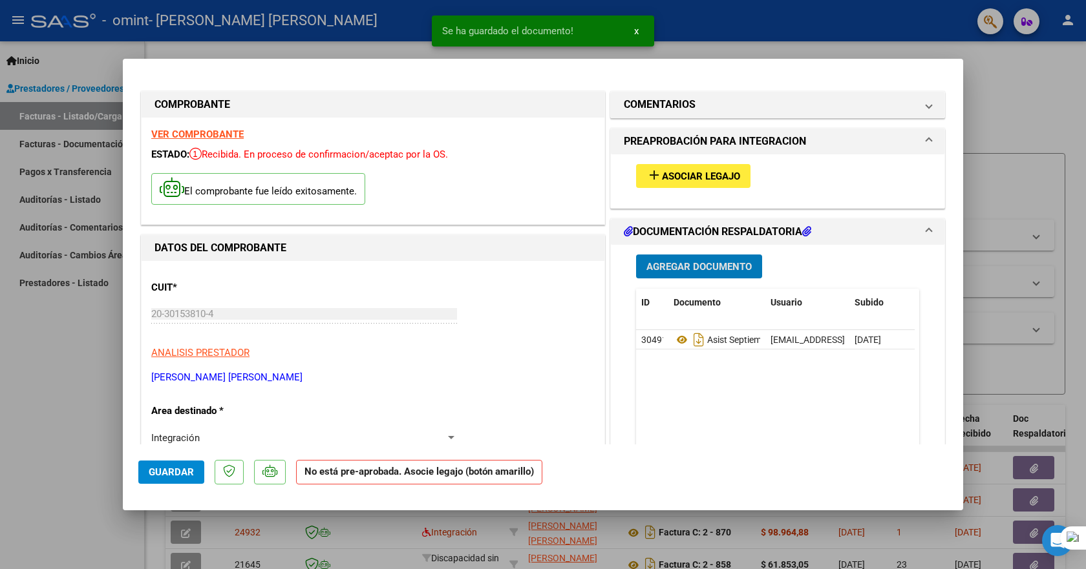
click at [161, 474] on span "Guardar" at bounding box center [171, 473] width 45 height 12
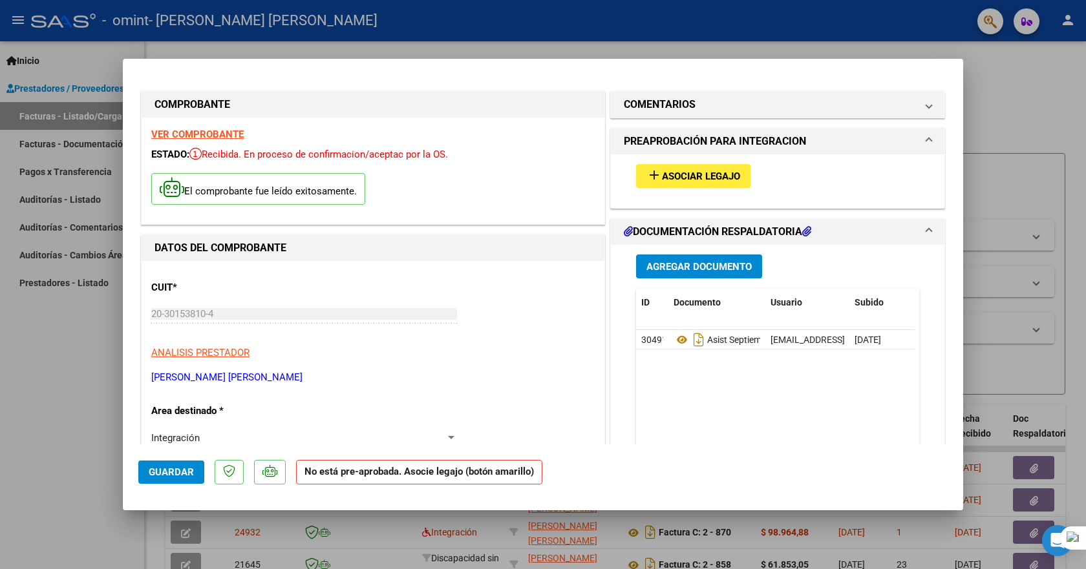
click at [1028, 85] on div at bounding box center [543, 284] width 1086 height 569
type input "$ 0,00"
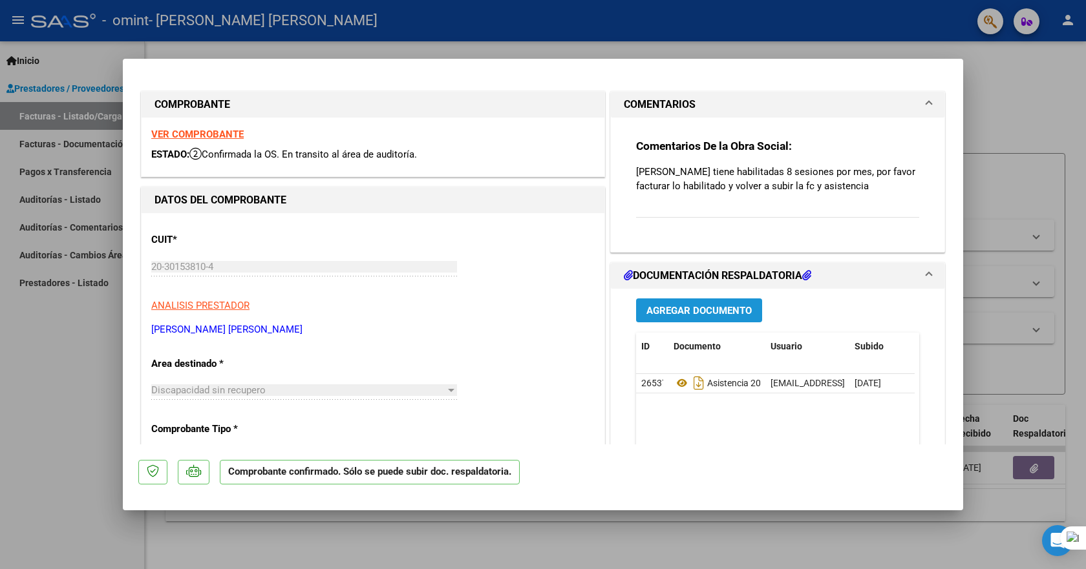
click at [695, 317] on span "Agregar Documento" at bounding box center [698, 311] width 105 height 12
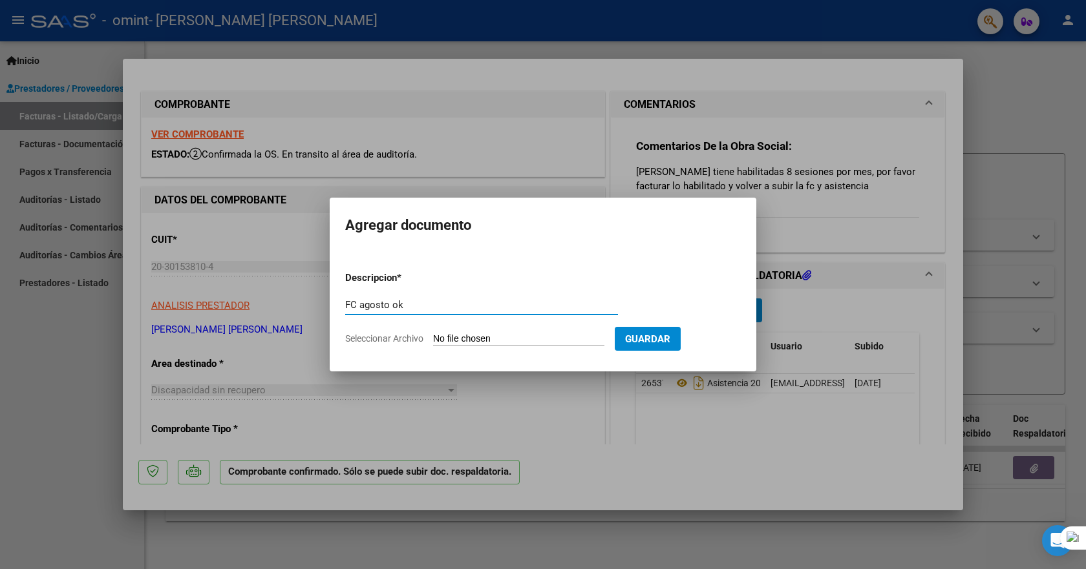
type input "FC agosto ok"
click at [507, 335] on input "Seleccionar Archivo" at bounding box center [518, 340] width 171 height 12
type input "C:\fakepath\[PERSON_NAME][DATE].pdf"
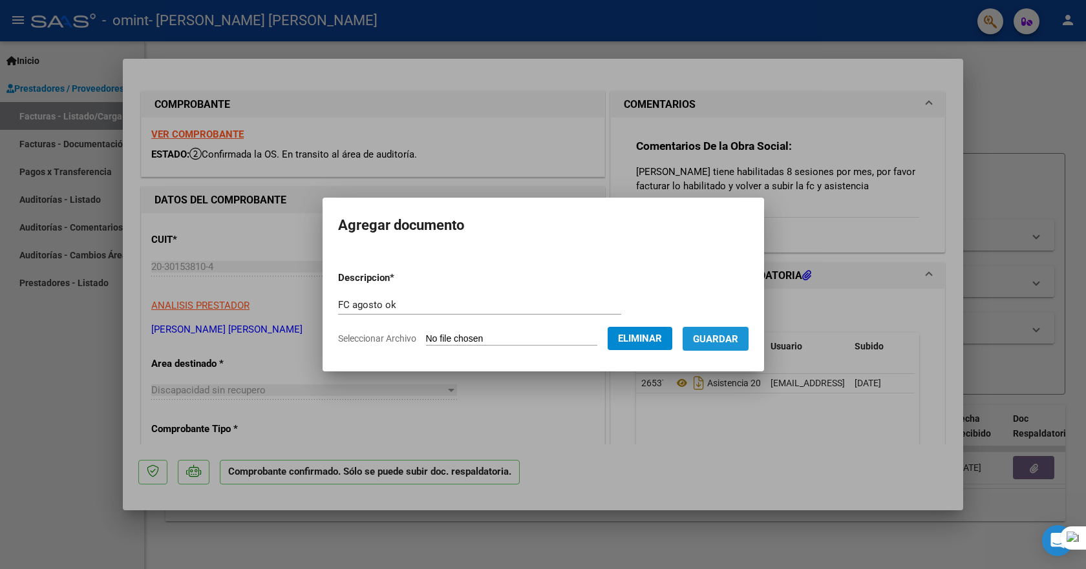
click at [736, 339] on span "Guardar" at bounding box center [715, 340] width 45 height 12
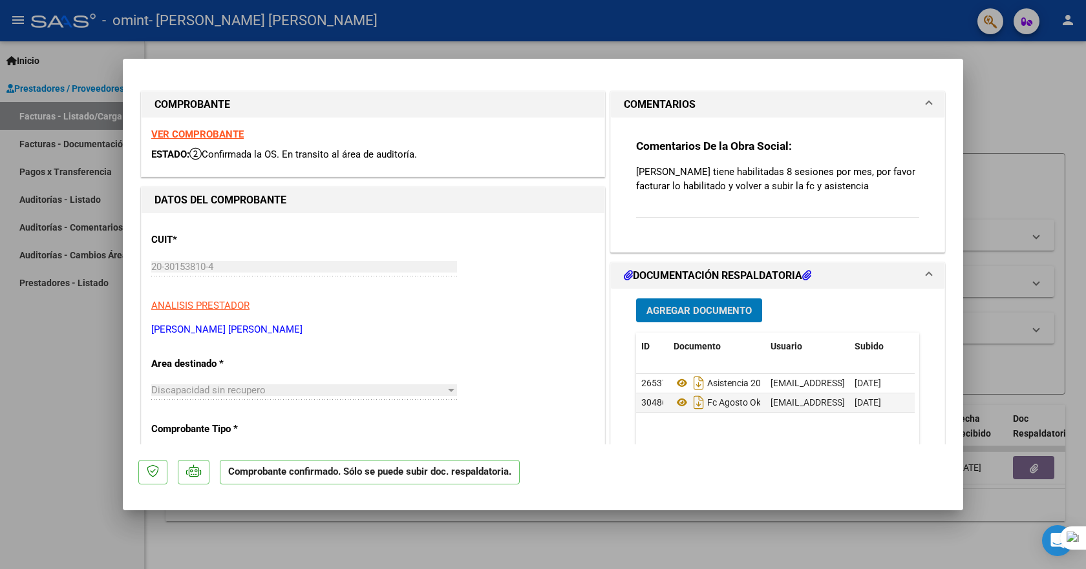
click at [987, 92] on div at bounding box center [543, 284] width 1086 height 569
type input "$ 0,00"
